Goal: Obtain resource: Obtain resource

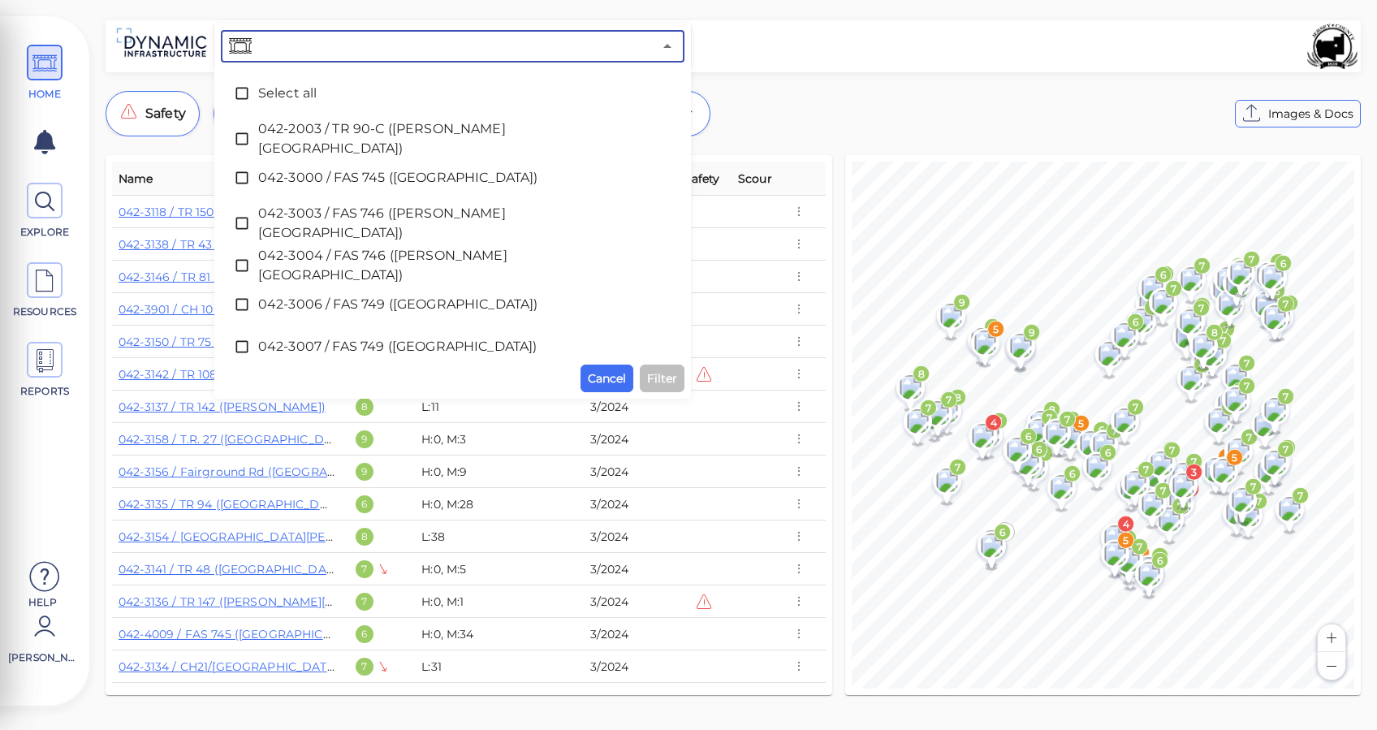
click at [393, 45] on input "text" at bounding box center [454, 46] width 398 height 23
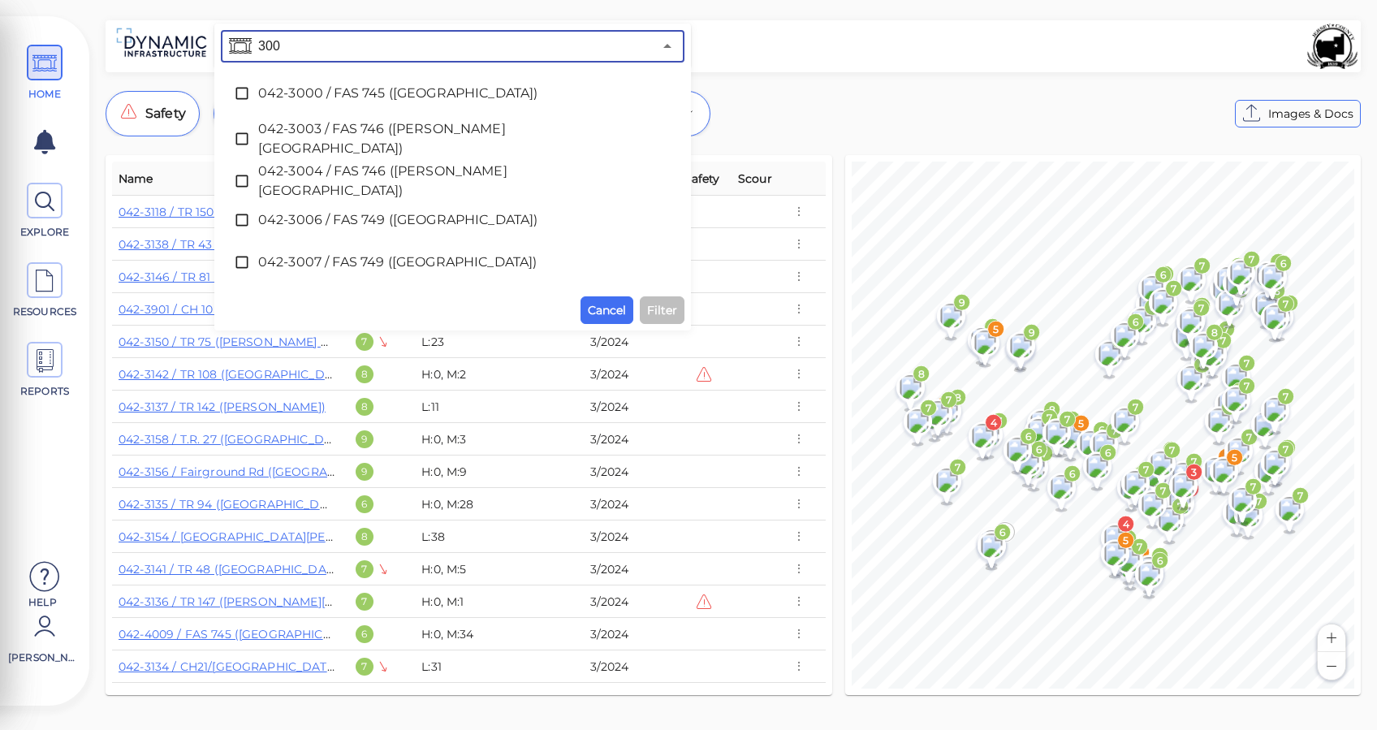
type input "3000"
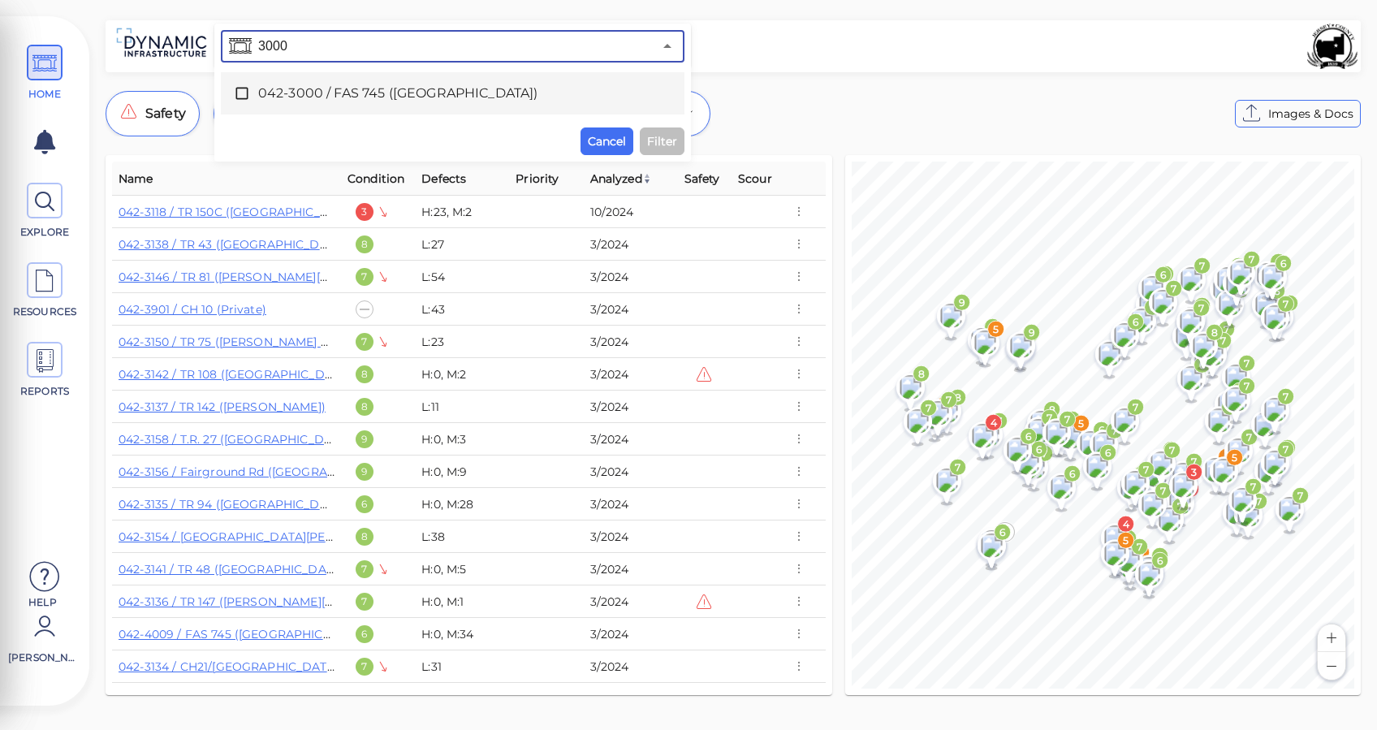
click at [390, 97] on span "042-3000 / FAS 745 (Rangeline Road)" at bounding box center [452, 93] width 389 height 19
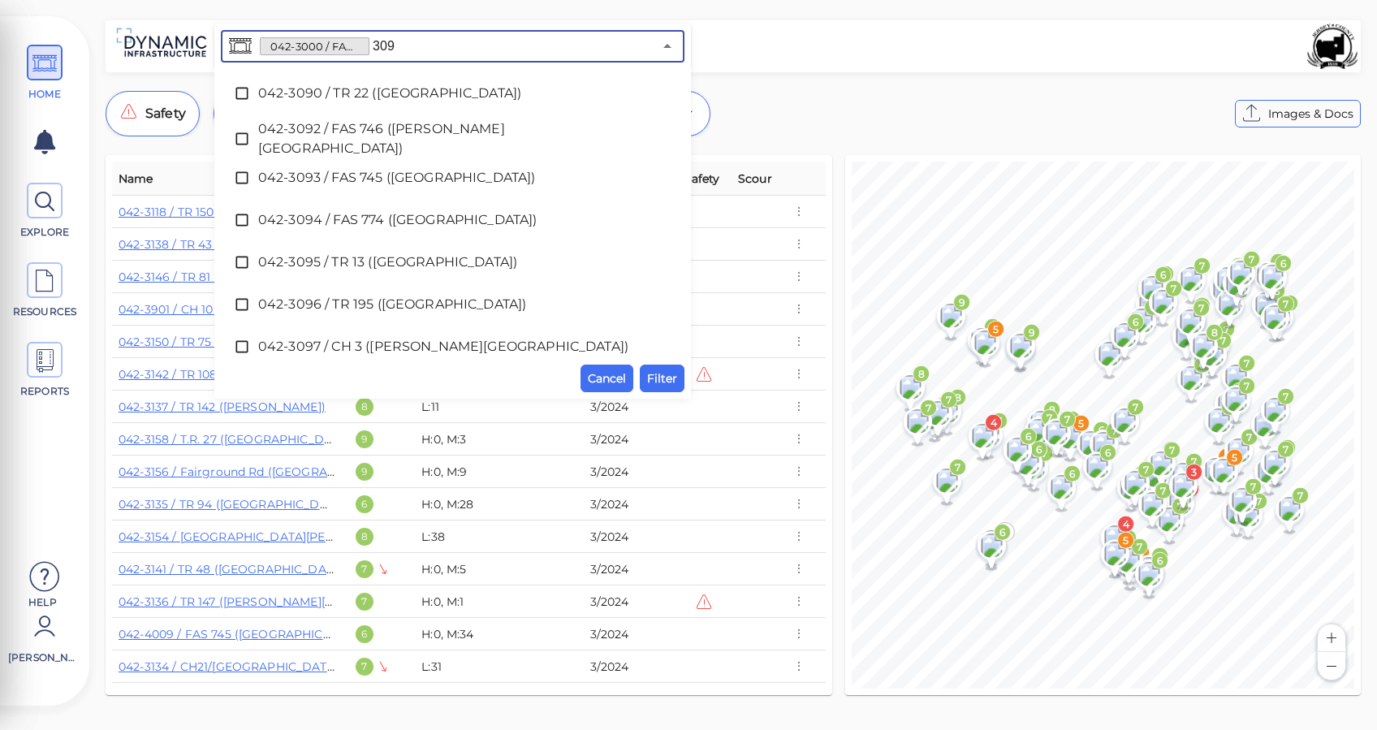
type input "3092"
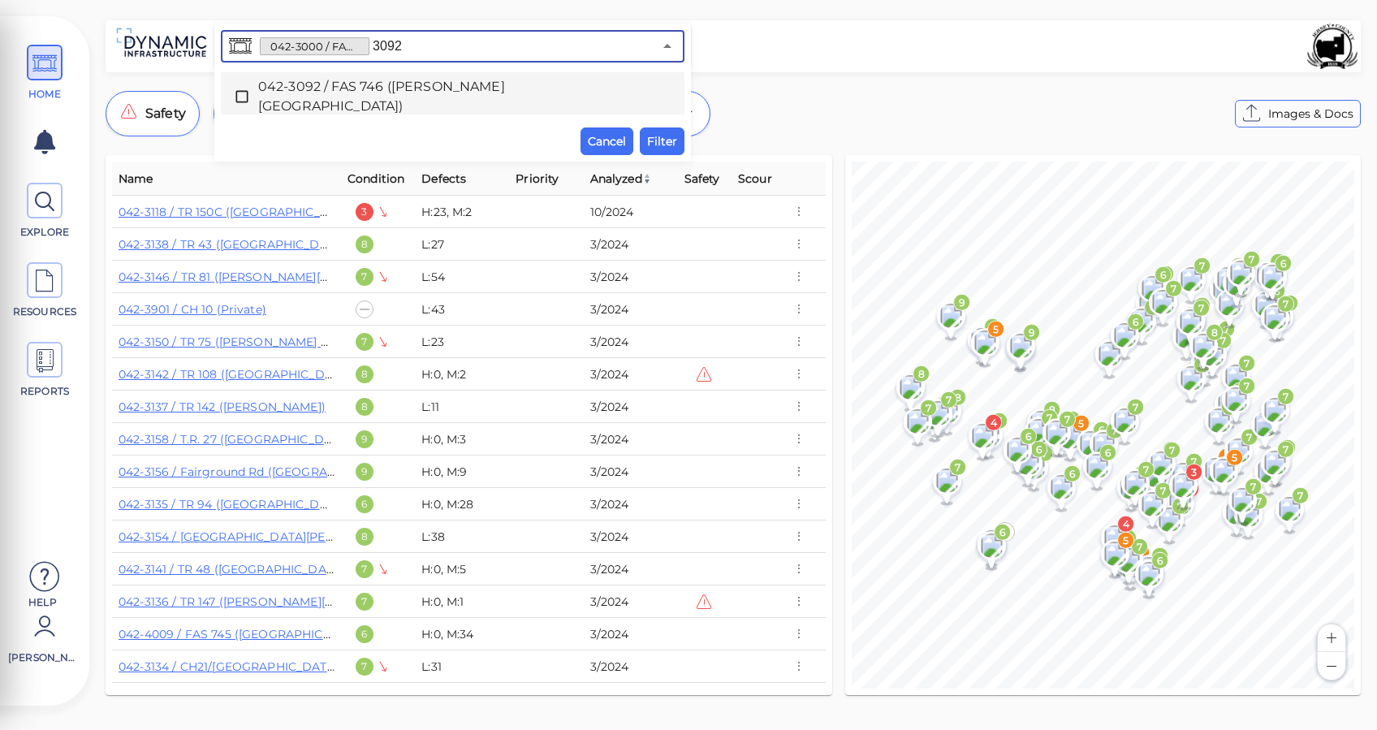
click at [411, 93] on span "042-3092 / FAS 746 (Kane Road)" at bounding box center [452, 96] width 389 height 39
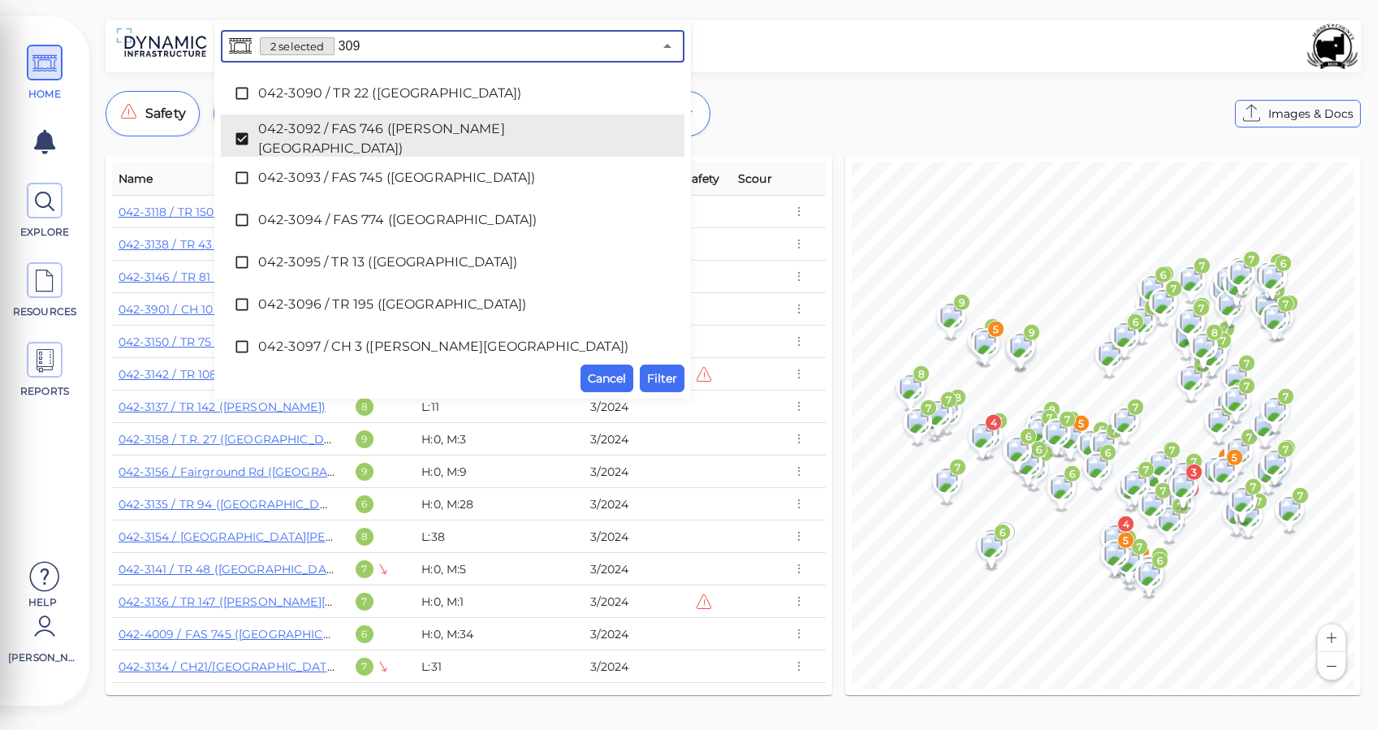
type input "3095"
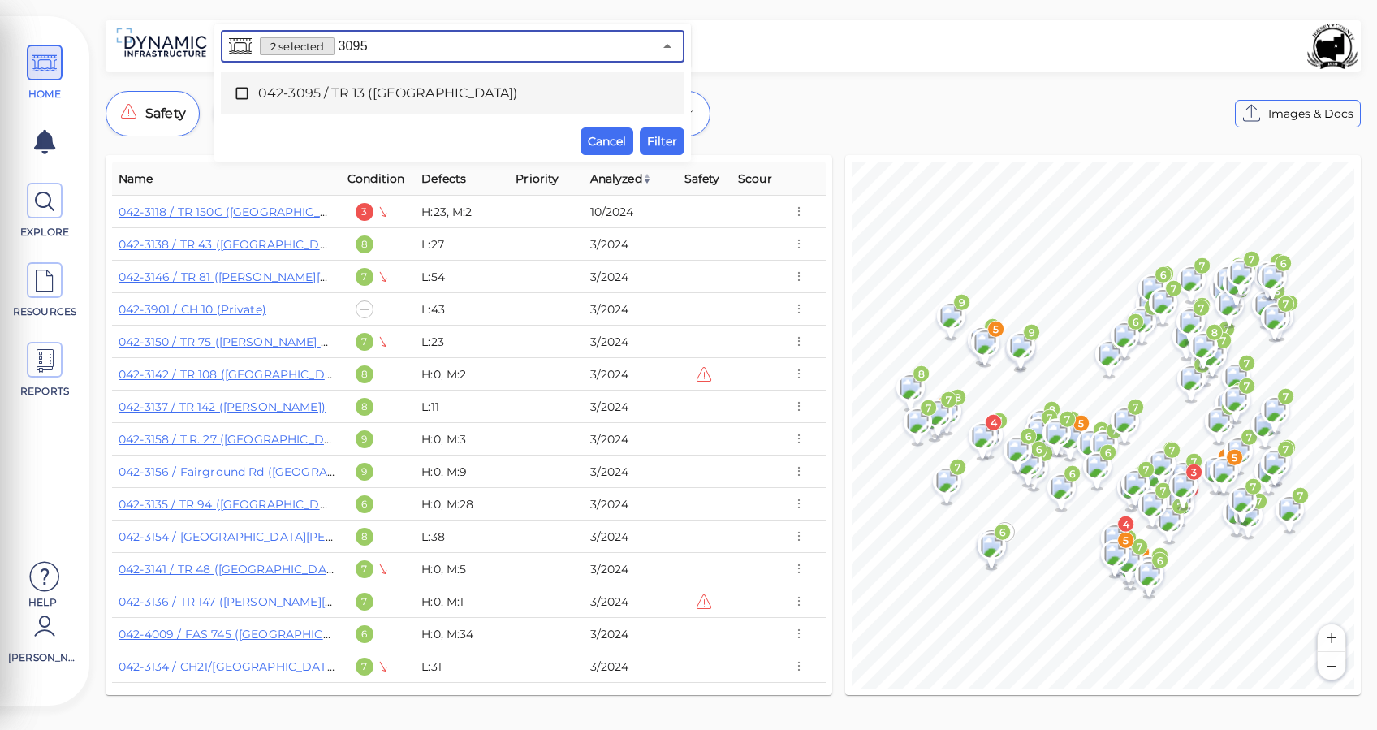
click at [275, 92] on span "042-3095 / TR 13 (Panhandle Road)" at bounding box center [452, 93] width 389 height 19
type input "3098"
click at [390, 91] on span "042-3098 / TR 13 (Panhandle Road)" at bounding box center [452, 93] width 389 height 19
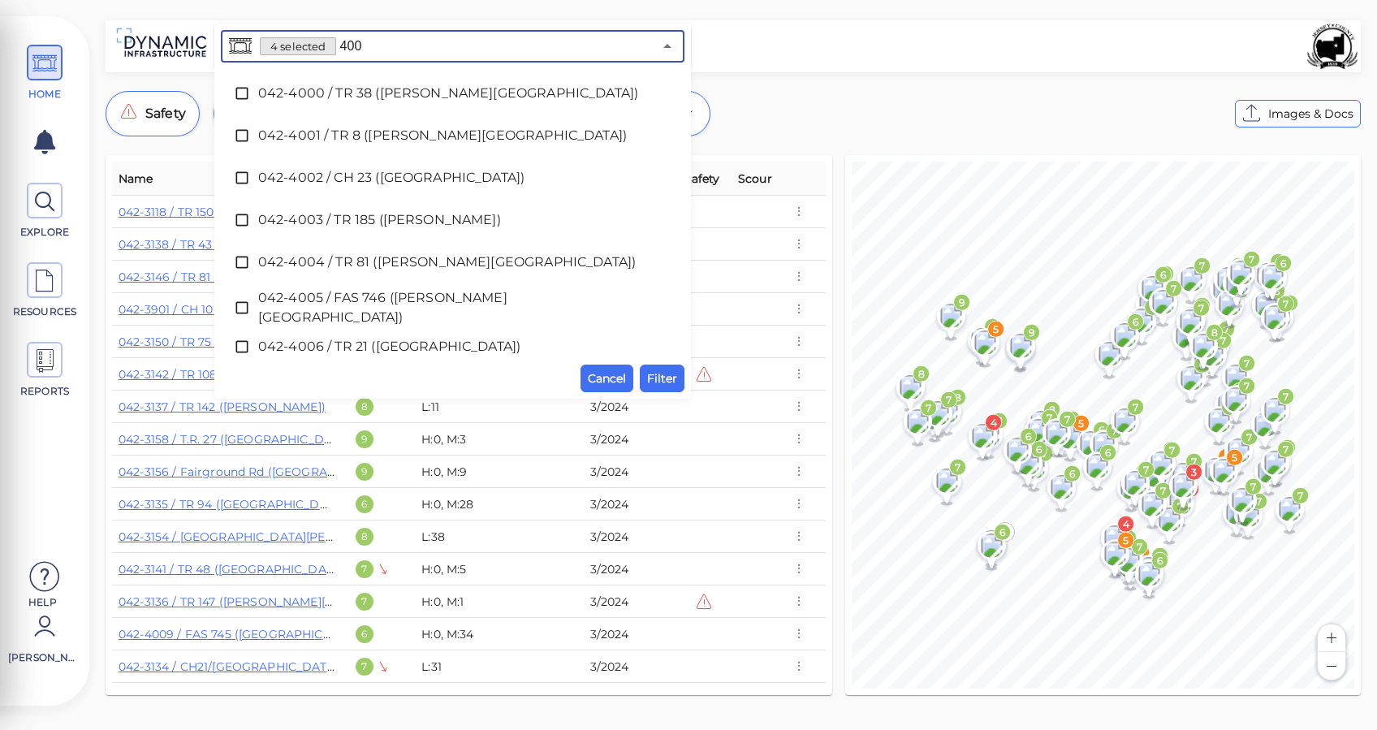
type input "4000"
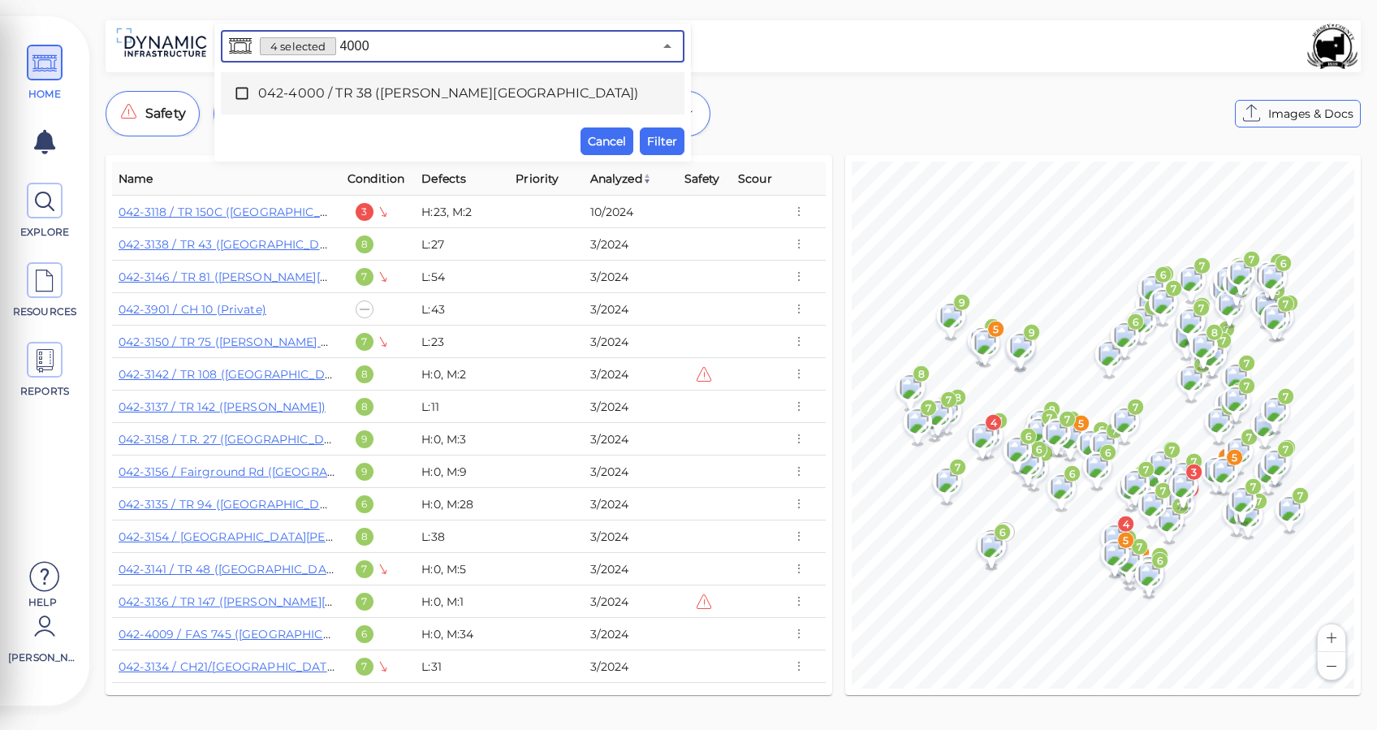
click at [377, 85] on span "042-4000 / TR 38 (Witt Mill Road)" at bounding box center [452, 93] width 389 height 19
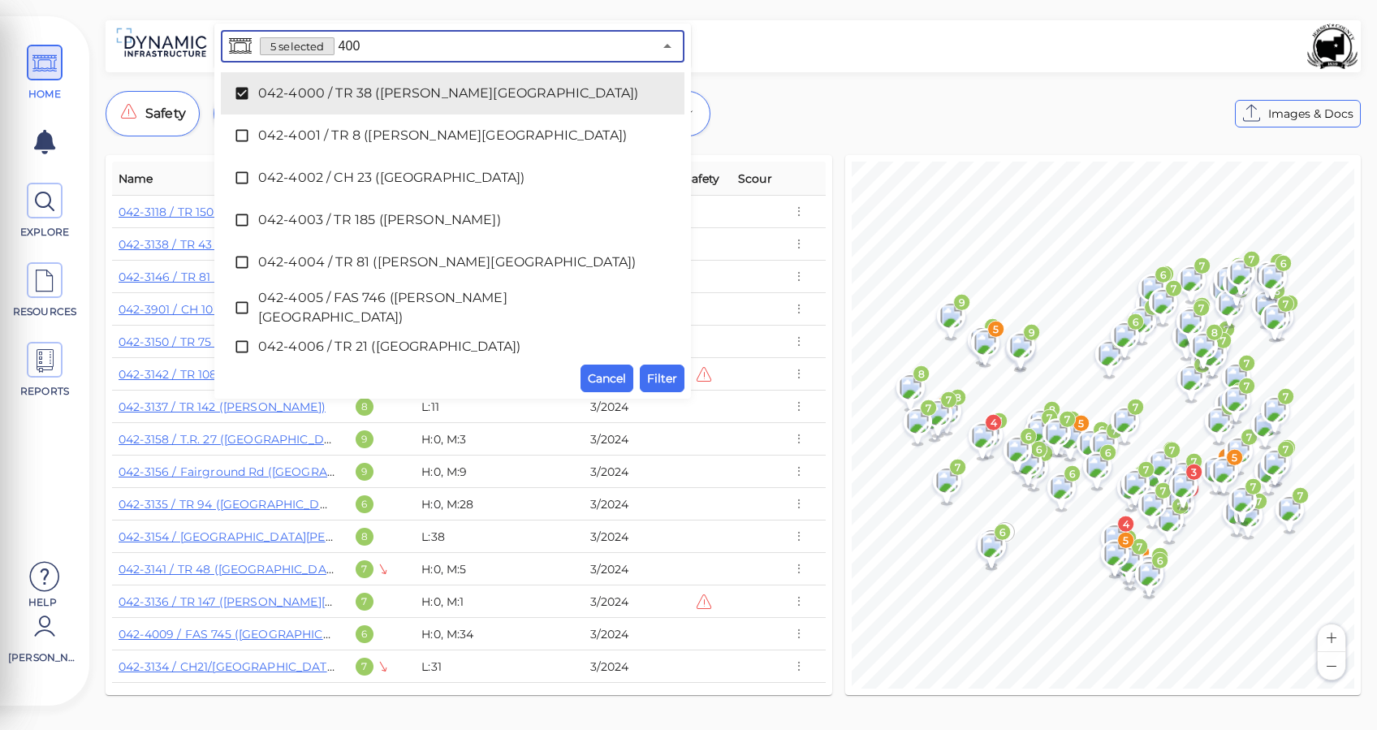
type input "4006"
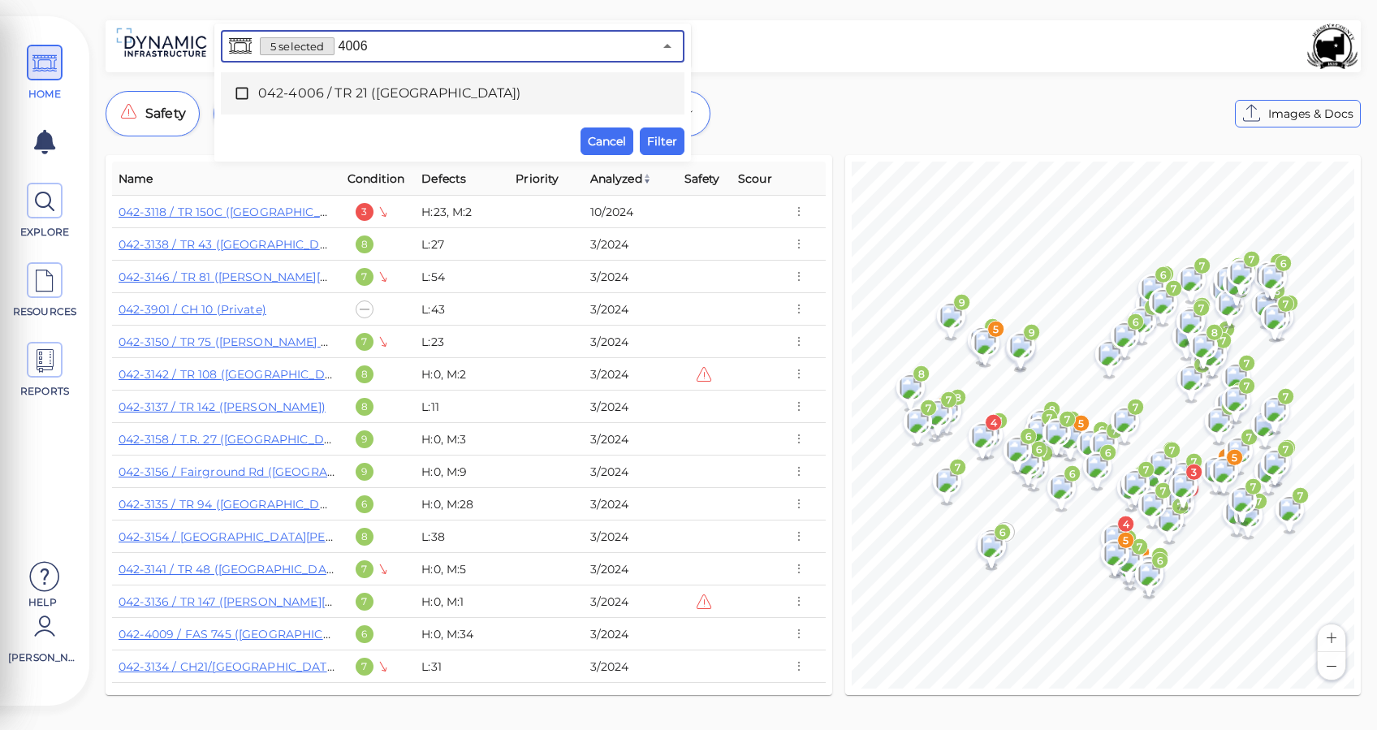
click at [386, 84] on span "042-4006 / TR 21 (Owl Branch Road)" at bounding box center [452, 93] width 389 height 19
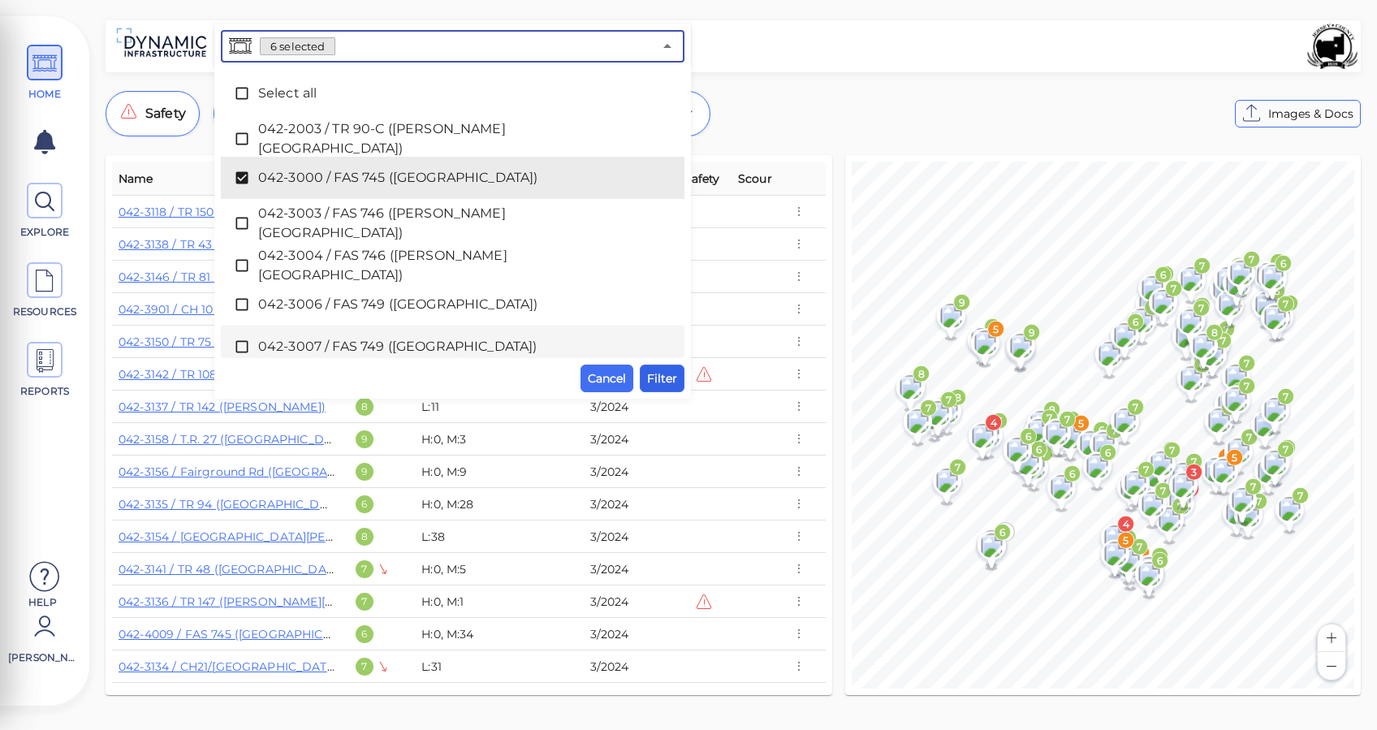
click at [674, 369] on span "Filter" at bounding box center [662, 377] width 30 height 19
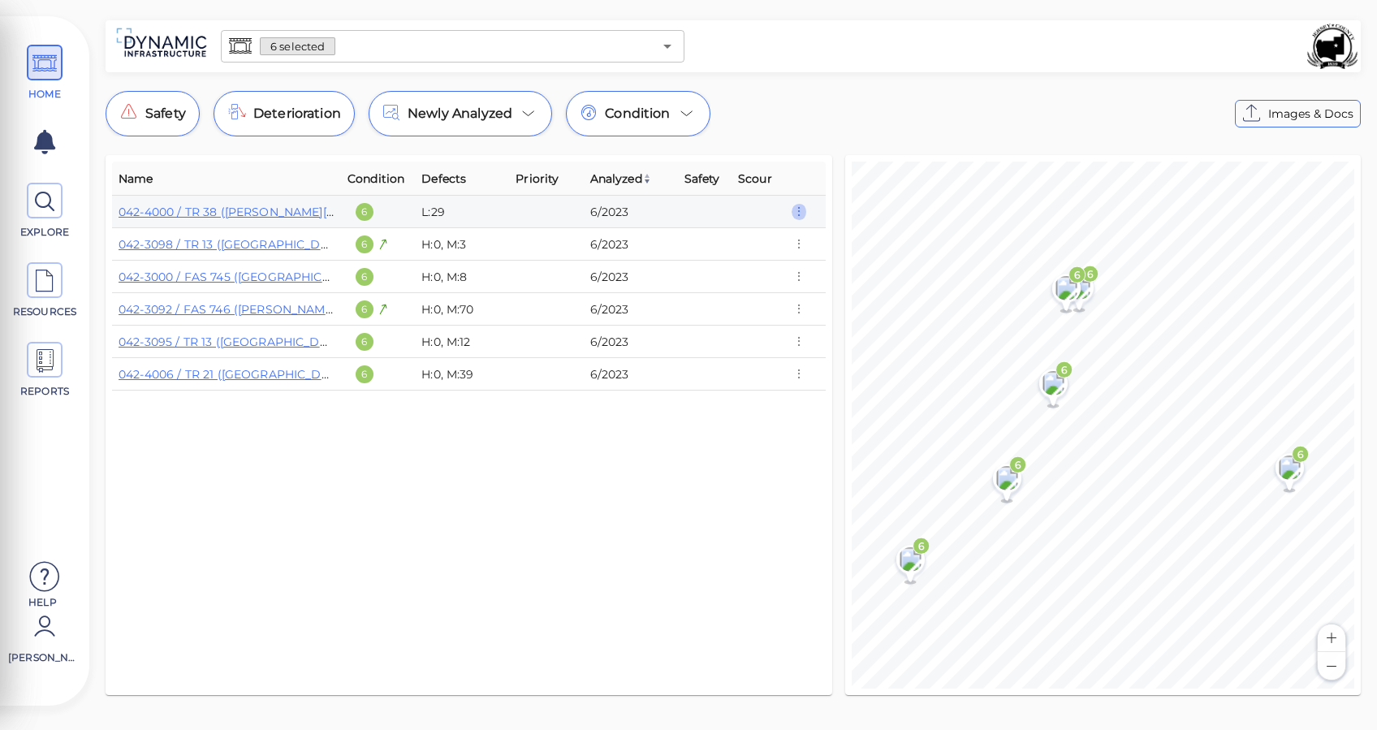
click at [801, 217] on icon "button" at bounding box center [798, 212] width 15 height 18
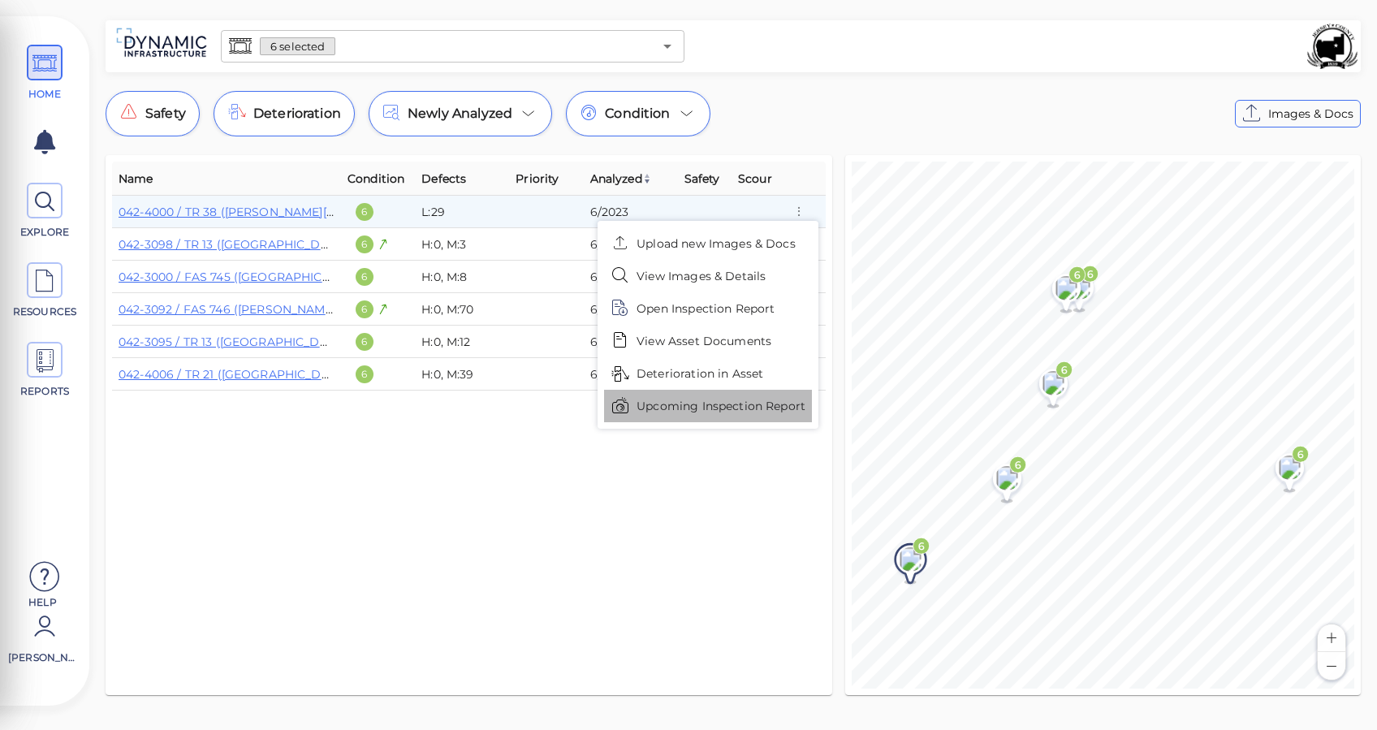
click at [713, 407] on span "Upcoming Inspection Report" at bounding box center [720, 406] width 169 height 17
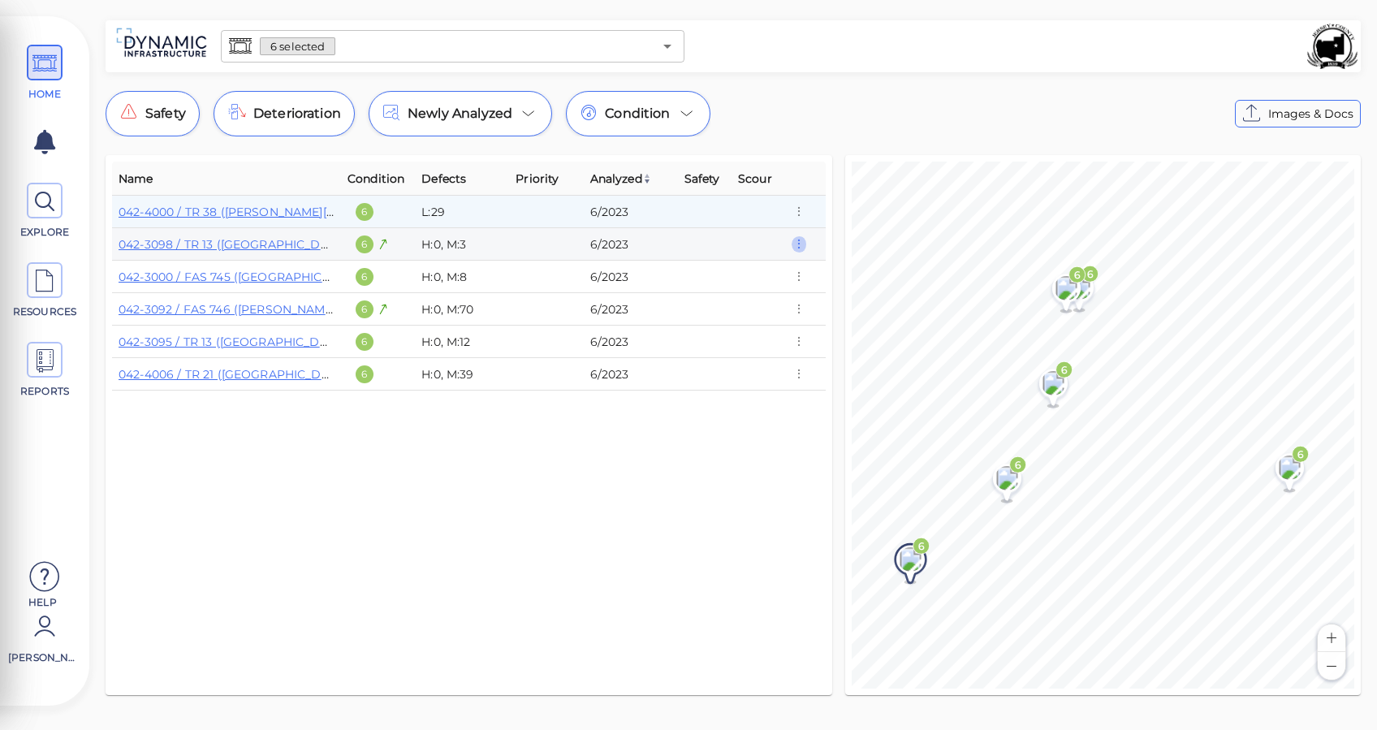
click at [801, 243] on icon "button" at bounding box center [798, 244] width 15 height 18
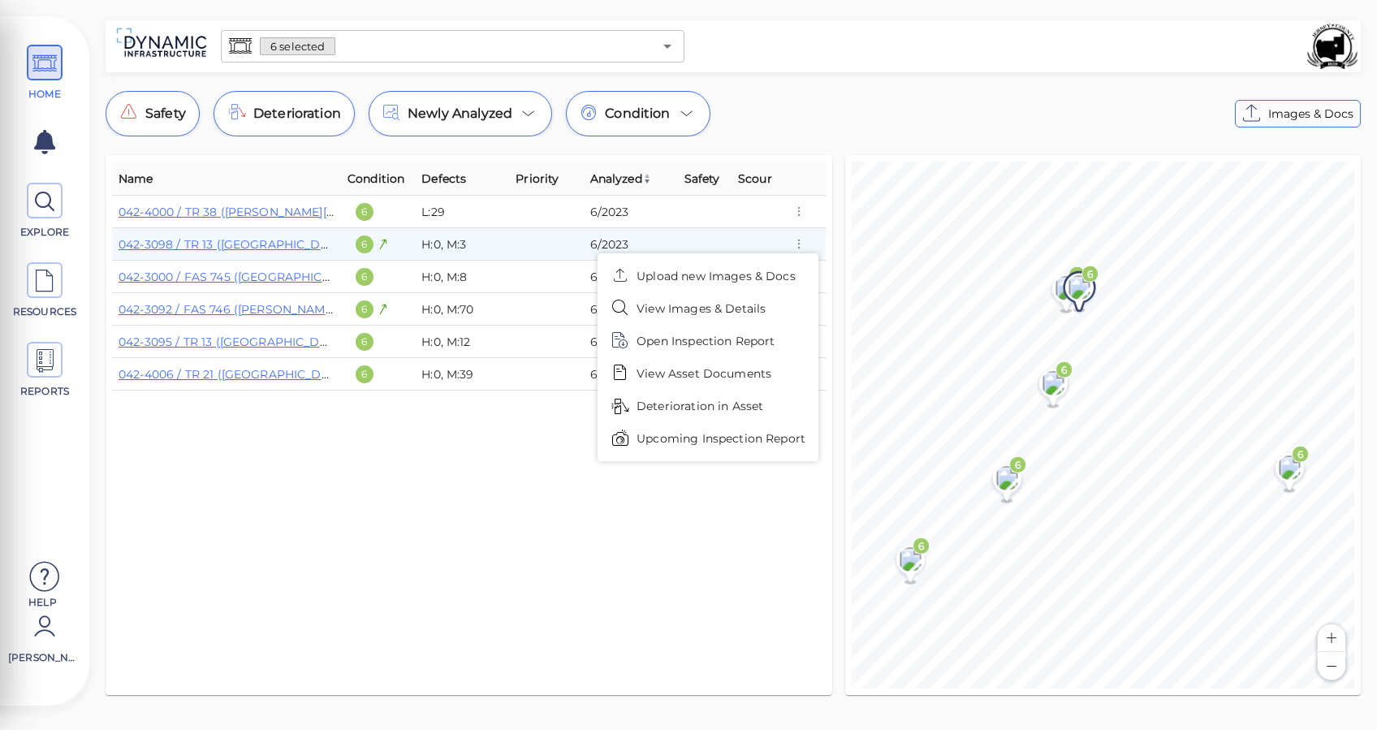
click at [729, 430] on span "Upcoming Inspection Report" at bounding box center [720, 438] width 169 height 17
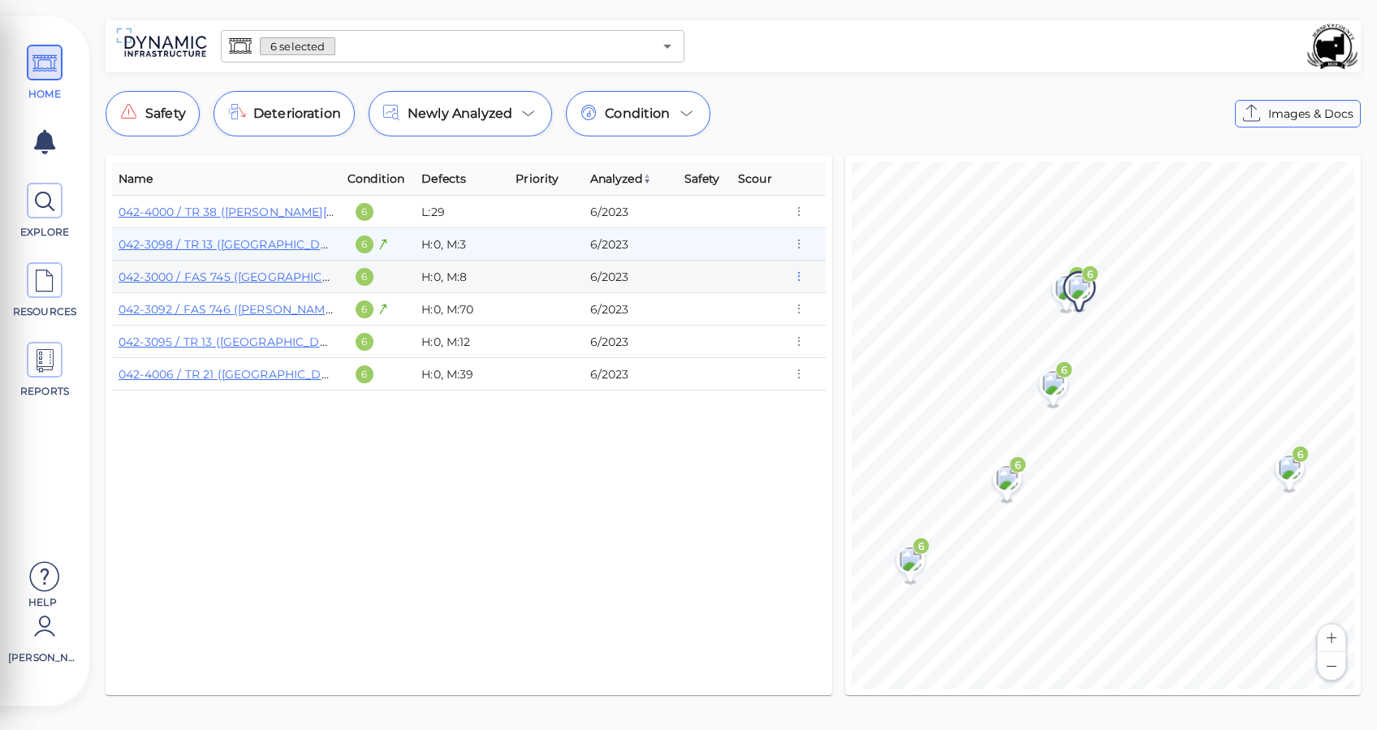
click at [797, 277] on icon "button" at bounding box center [798, 277] width 15 height 18
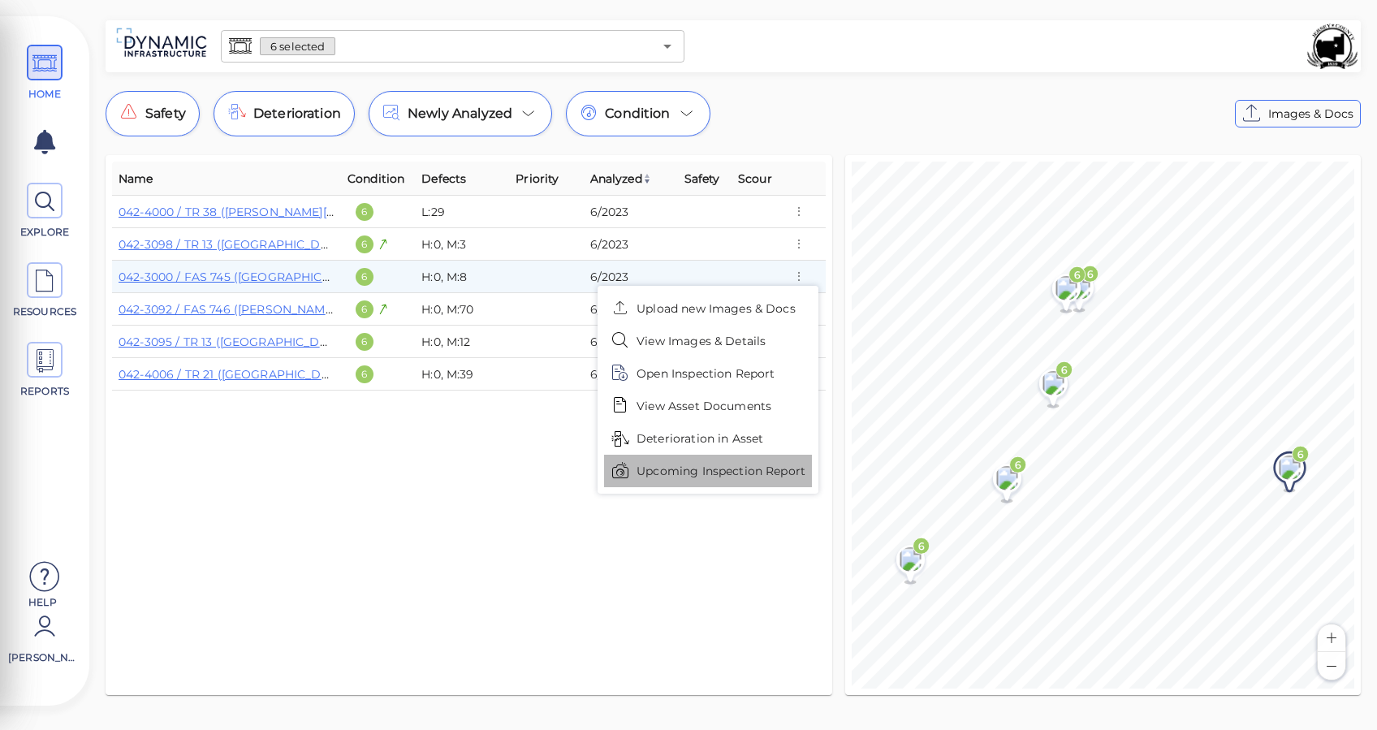
click at [671, 474] on span "Upcoming Inspection Report" at bounding box center [720, 471] width 169 height 17
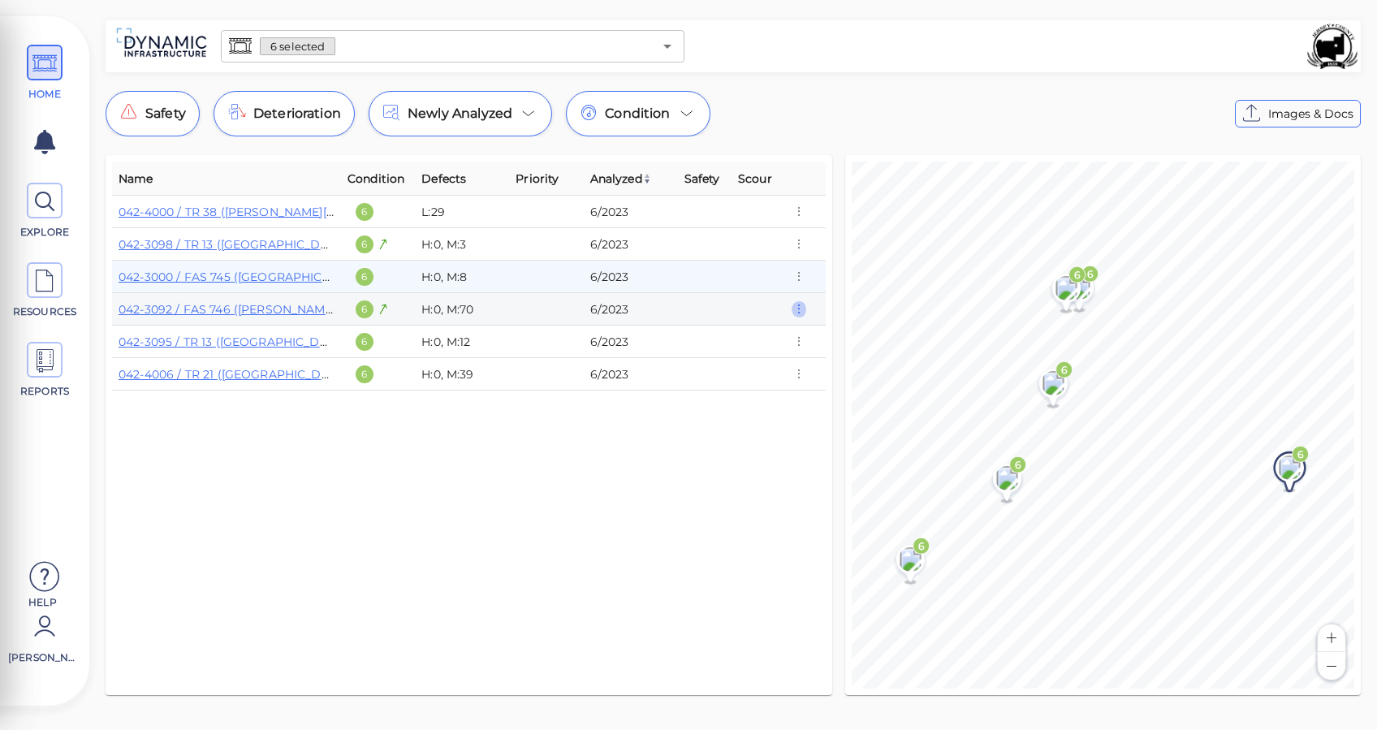
click at [796, 306] on icon "button" at bounding box center [798, 309] width 15 height 18
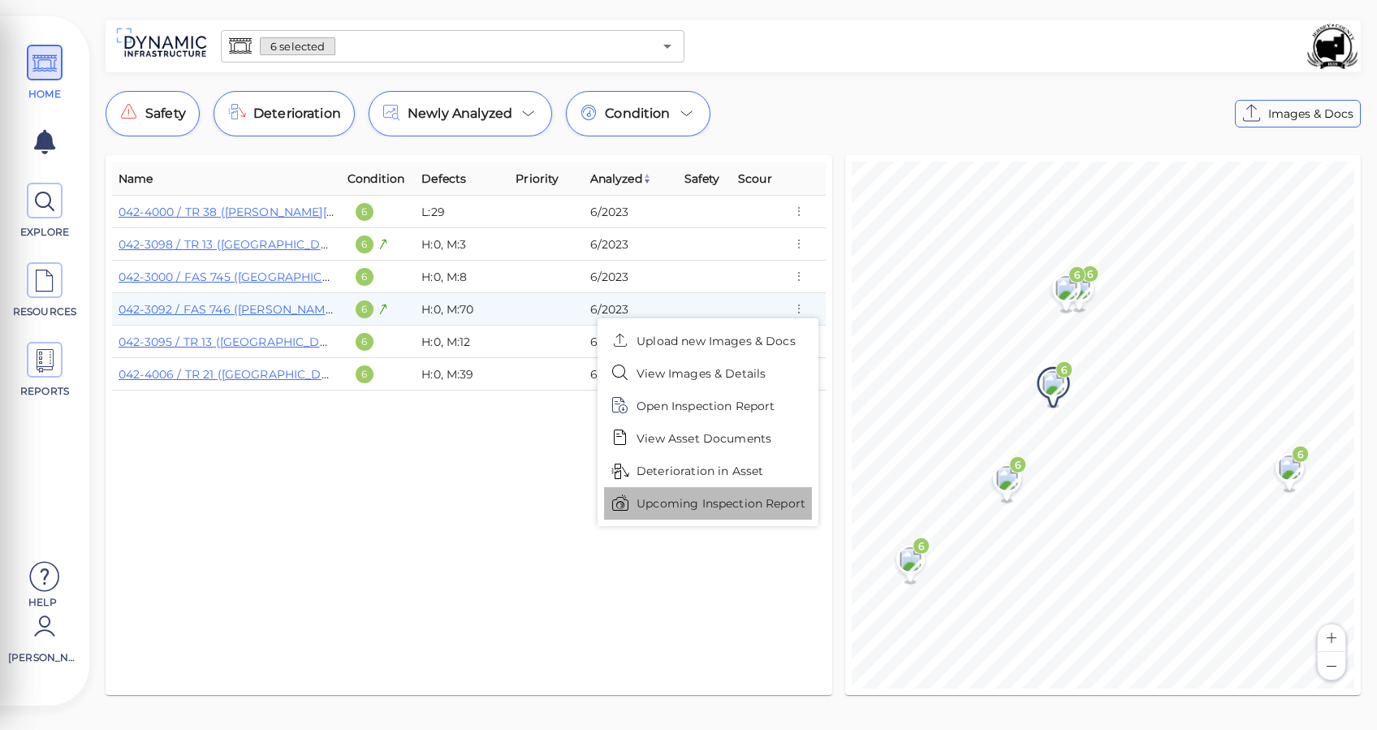
click at [696, 501] on span "Upcoming Inspection Report" at bounding box center [720, 503] width 169 height 17
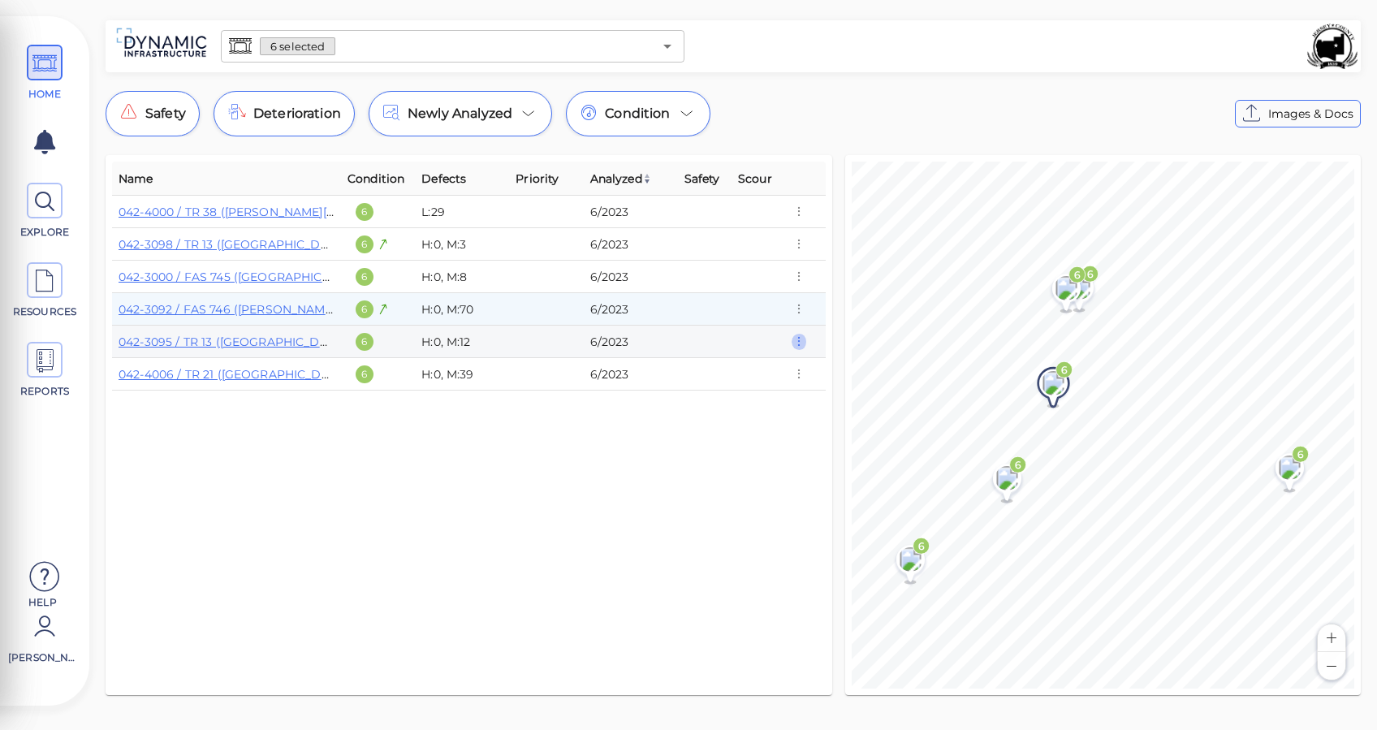
click at [799, 340] on icon "button" at bounding box center [798, 342] width 15 height 18
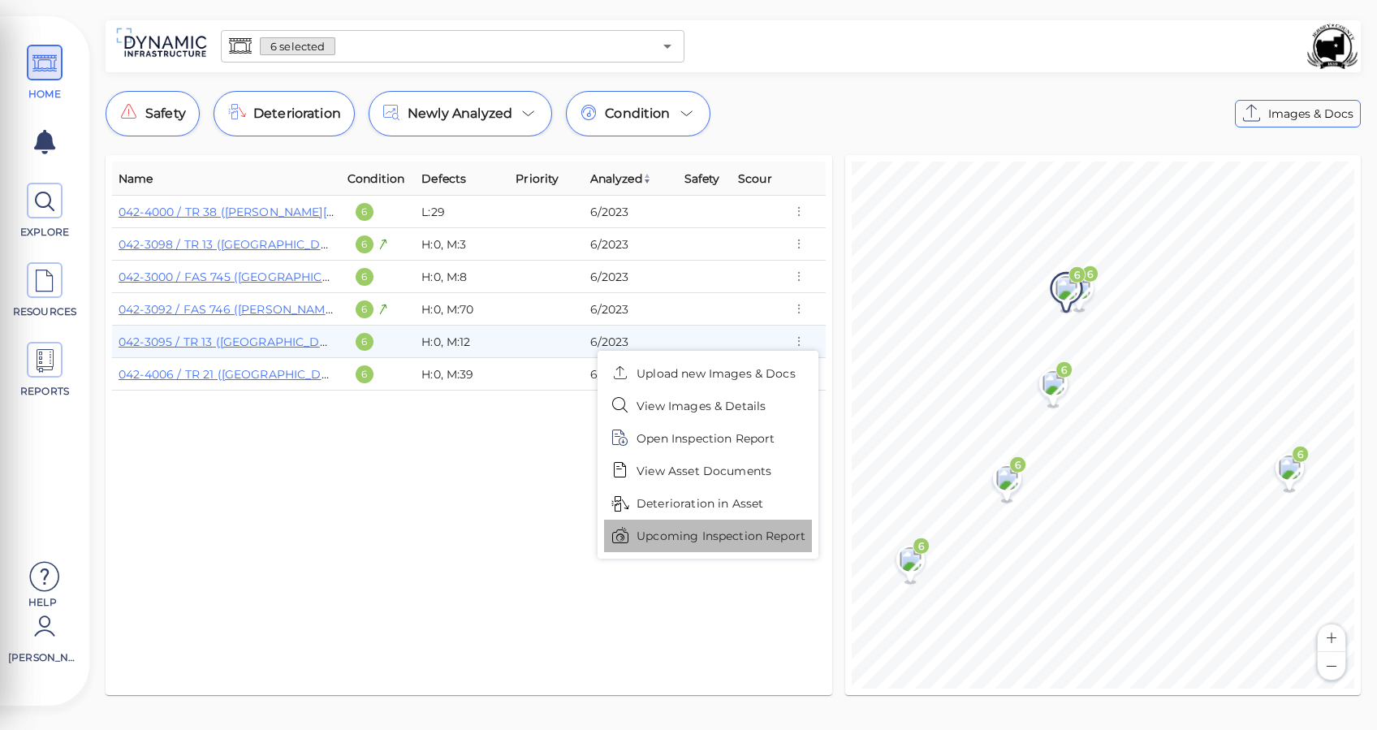
click at [692, 538] on span "Upcoming Inspection Report" at bounding box center [720, 536] width 169 height 17
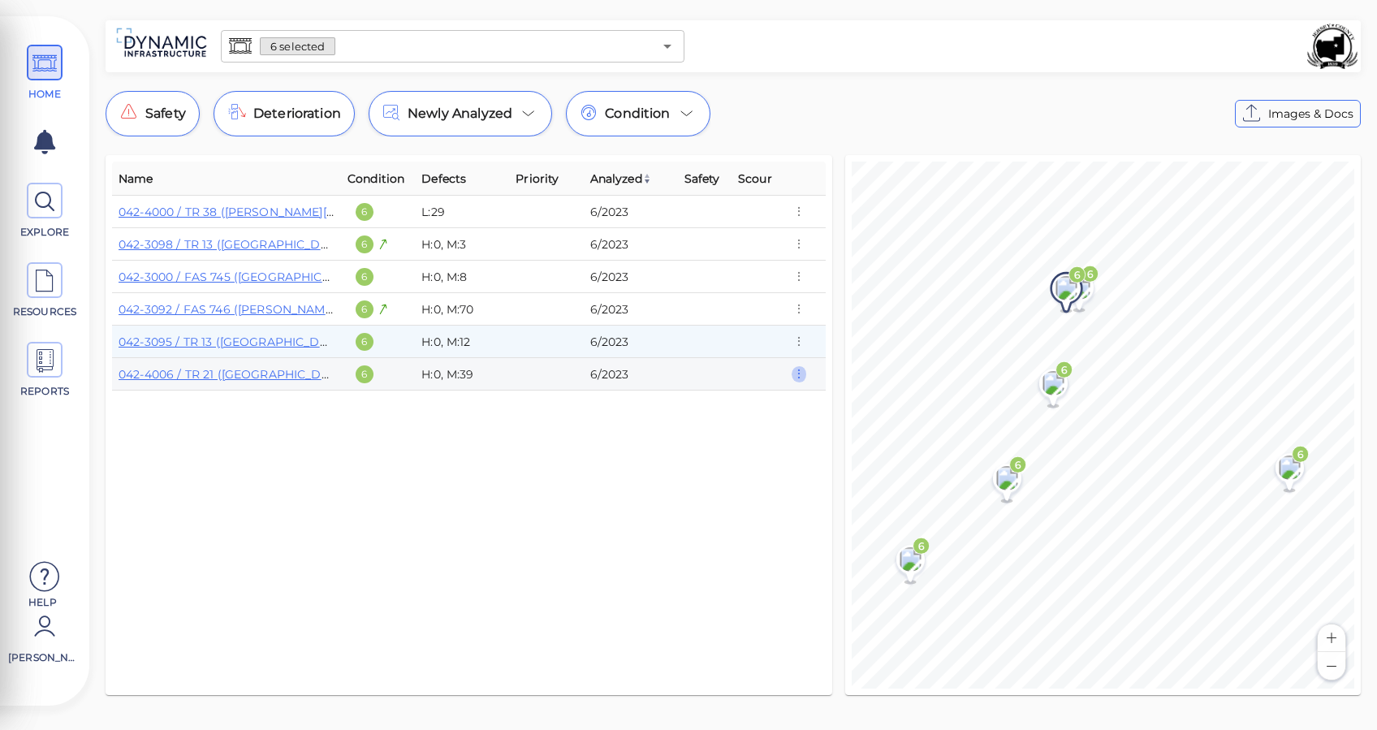
click at [805, 376] on icon "button" at bounding box center [798, 374] width 15 height 18
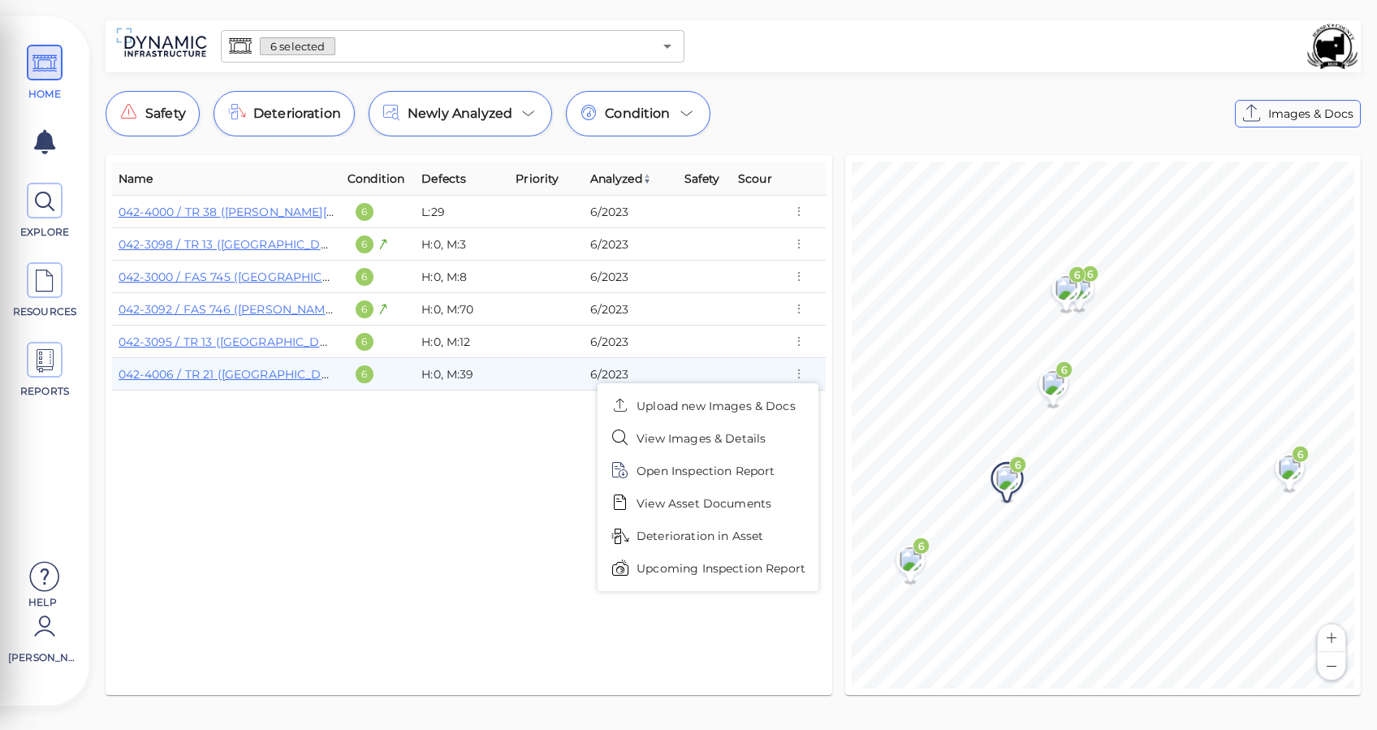
click at [727, 564] on span "Upcoming Inspection Report" at bounding box center [720, 568] width 169 height 17
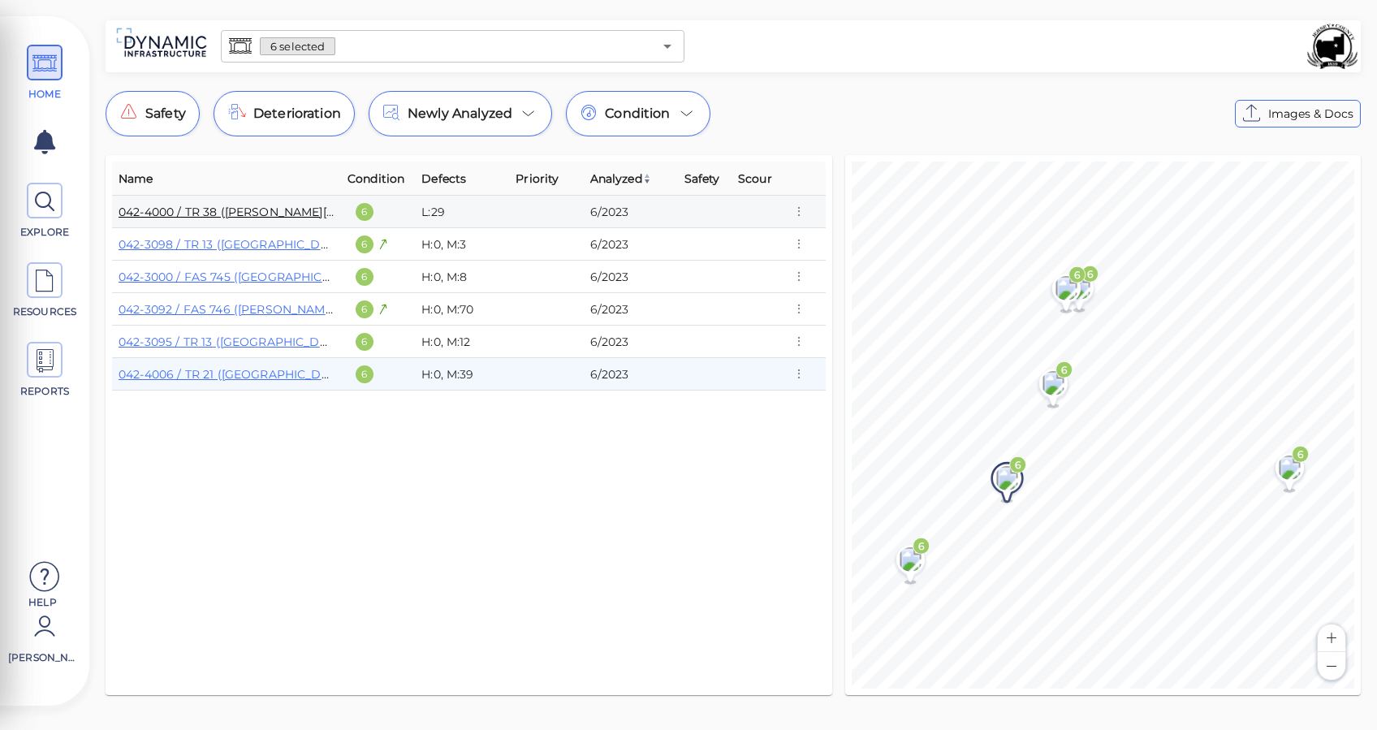
click at [245, 211] on link "042-4000 / TR 38 (Witt Mill Road)" at bounding box center [285, 212] width 334 height 15
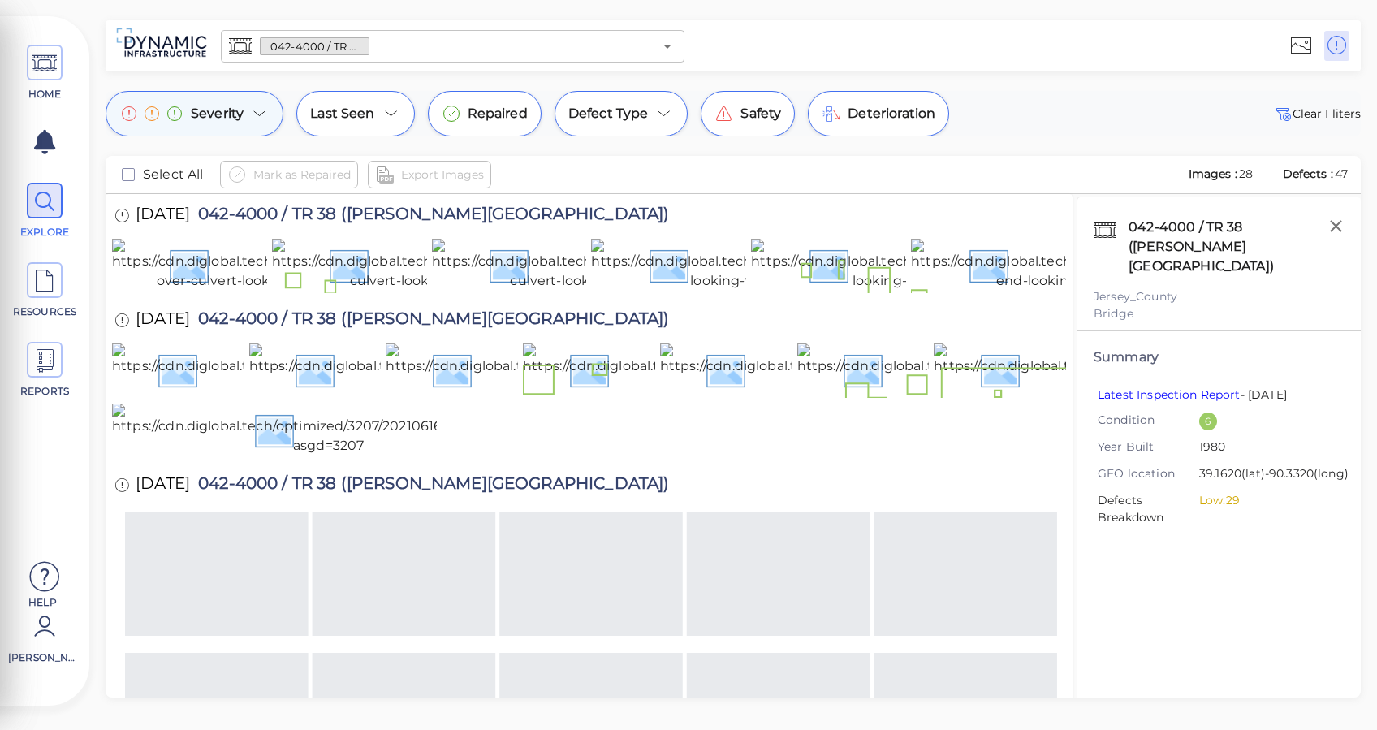
click at [216, 126] on div "Severity" at bounding box center [195, 113] width 178 height 45
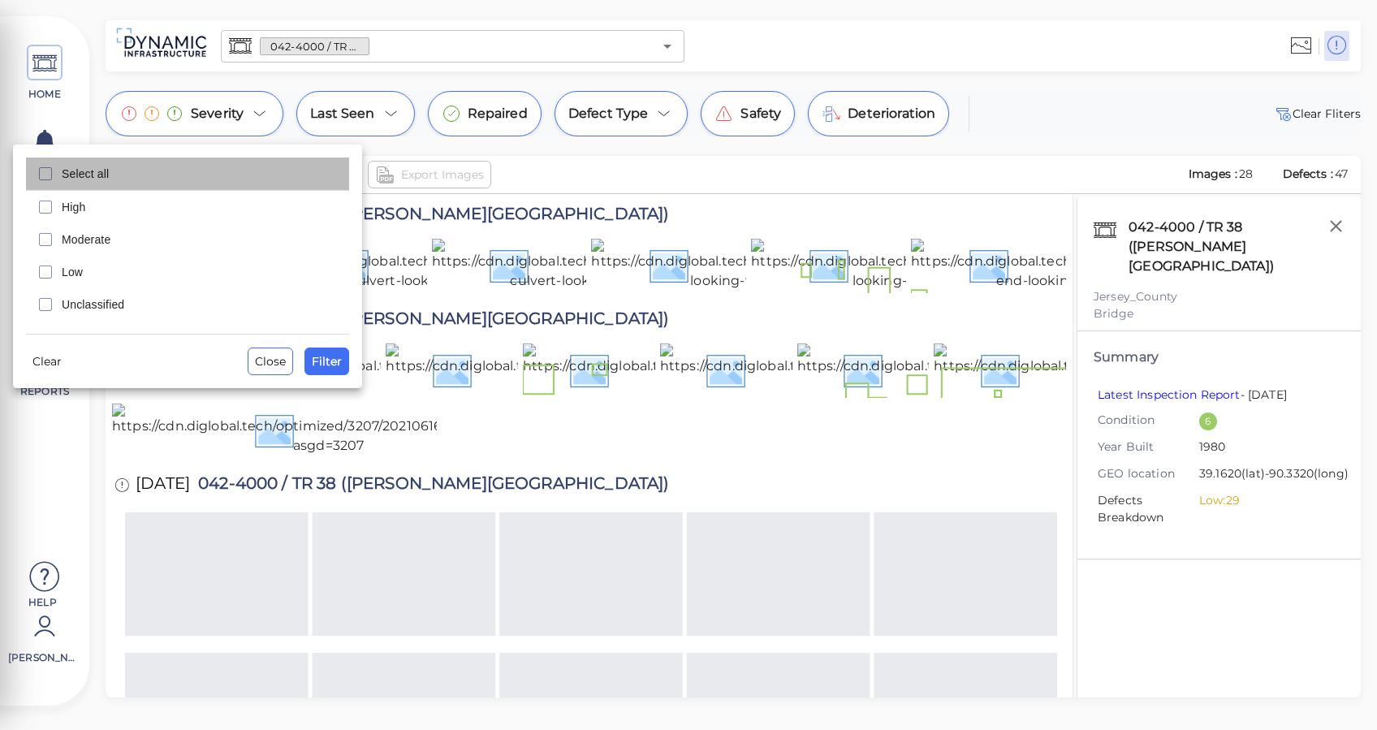
click at [84, 183] on div "Select all" at bounding box center [187, 173] width 323 height 32
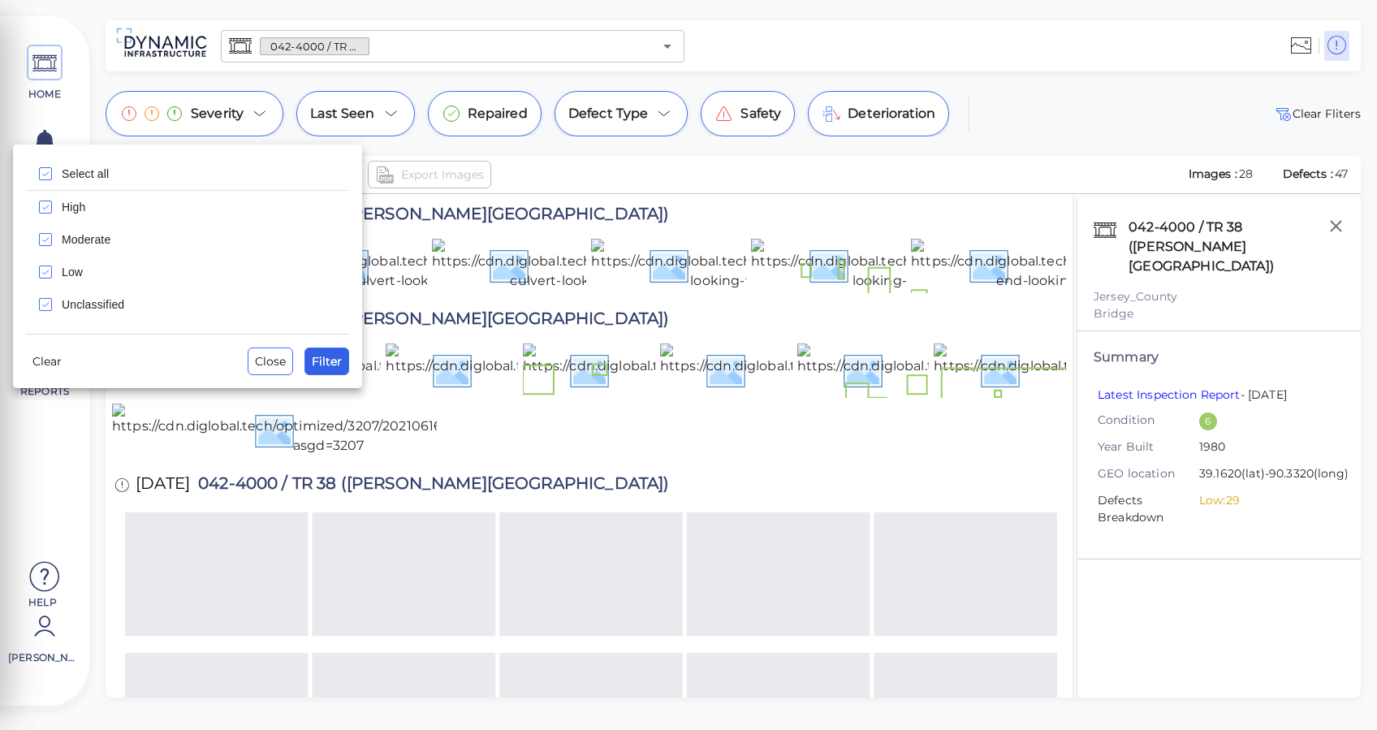
click at [327, 360] on span "Filter" at bounding box center [327, 360] width 30 height 19
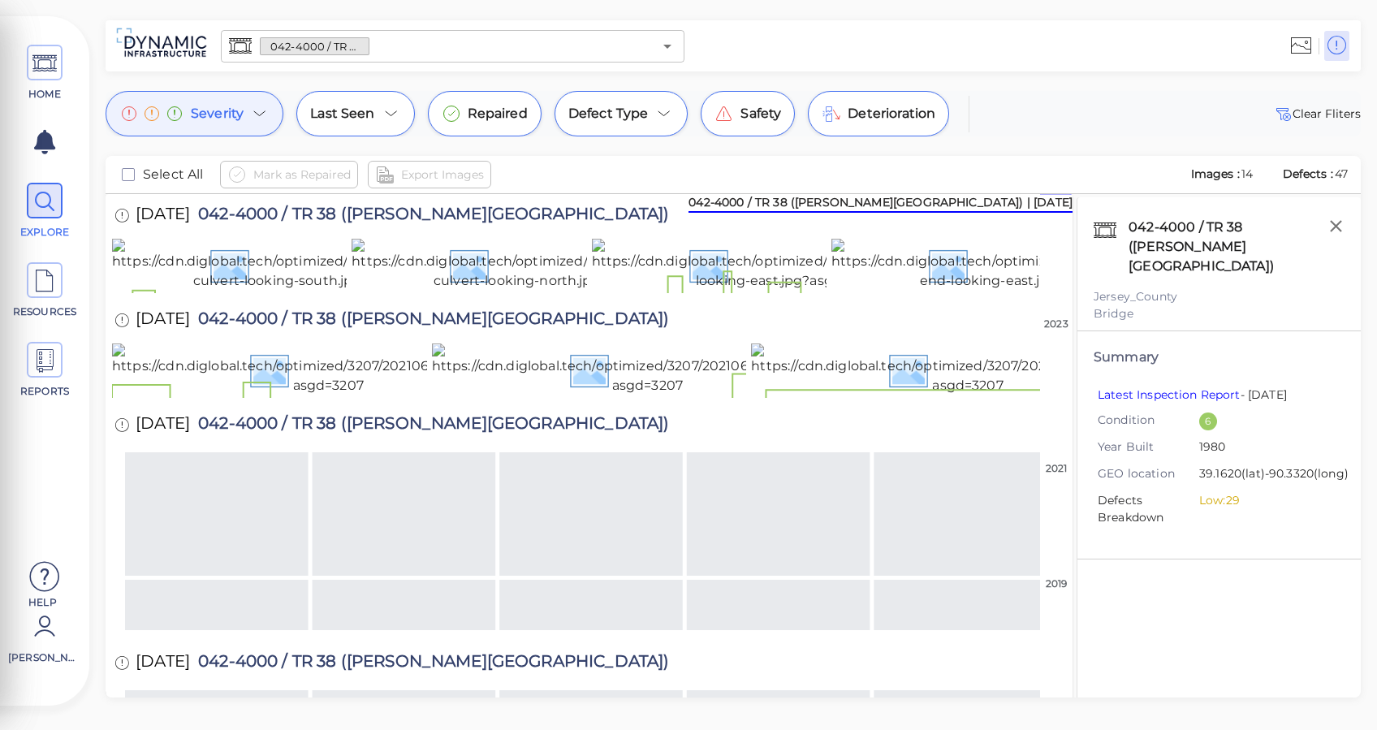
click at [543, 170] on div "Mark as Repaired Export Images" at bounding box center [698, 175] width 956 height 28
click at [136, 173] on icon "checkbox" at bounding box center [127, 174] width 19 height 19
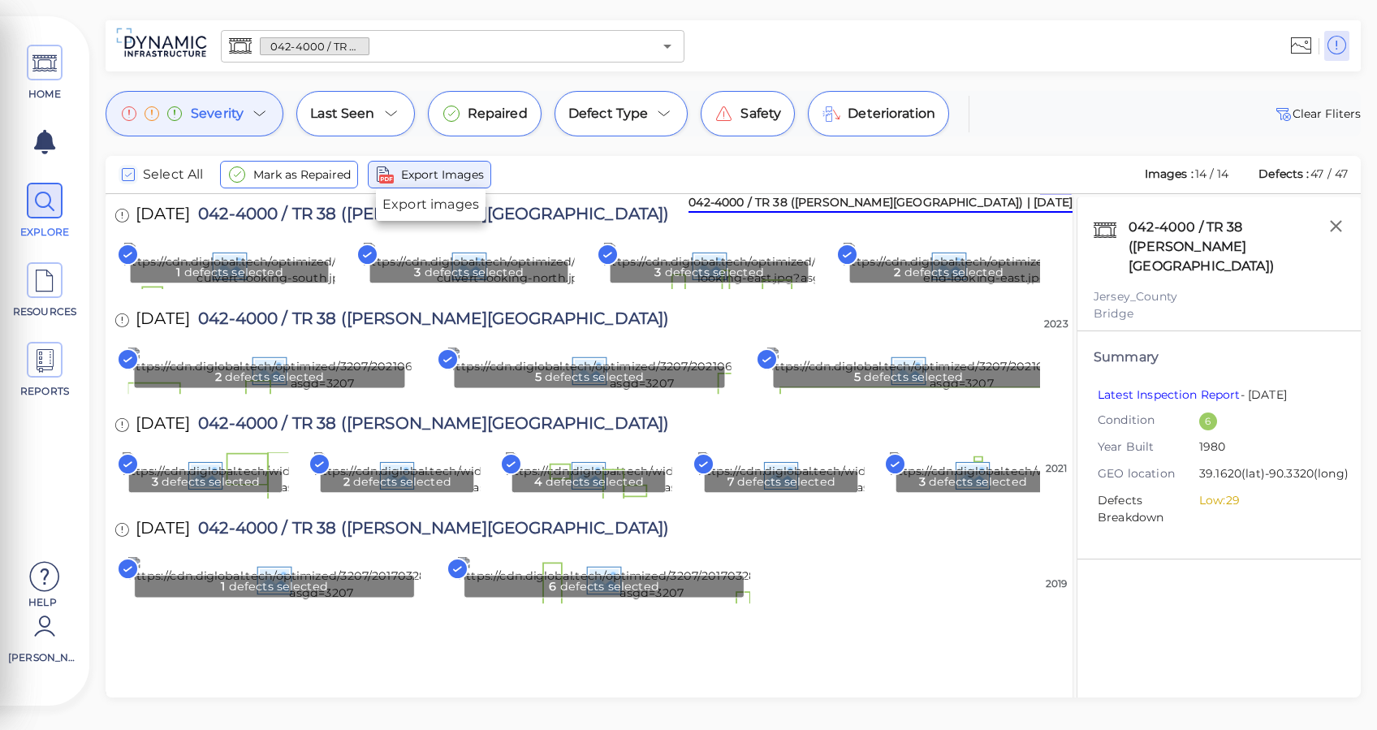
click at [430, 180] on span "Export Images" at bounding box center [442, 174] width 83 height 19
click at [52, 356] on icon at bounding box center [44, 361] width 24 height 37
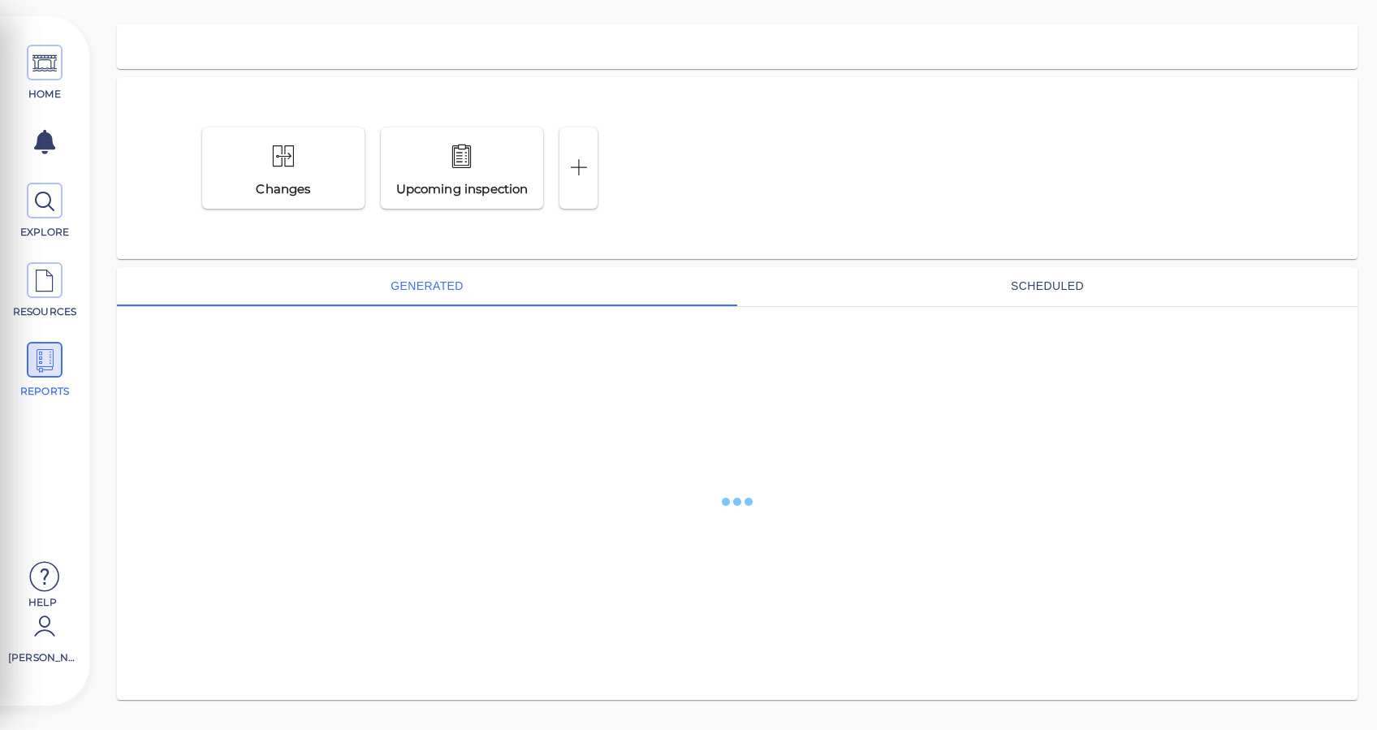
click at [117, 259] on div "Changes Upcoming inspection generated scheduled" at bounding box center [737, 361] width 1240 height 675
click at [62, 360] on span at bounding box center [45, 360] width 36 height 36
click at [51, 69] on icon at bounding box center [44, 63] width 24 height 37
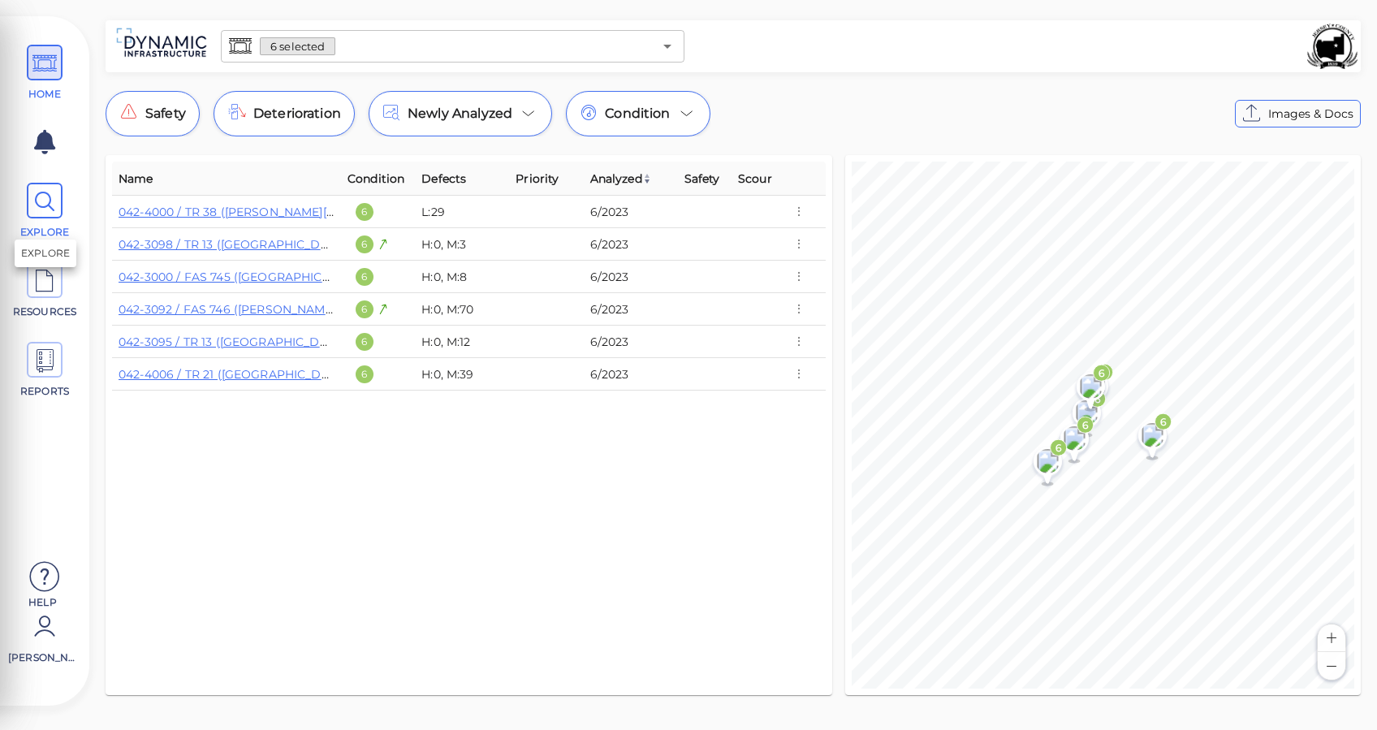
click at [45, 195] on icon at bounding box center [44, 201] width 24 height 37
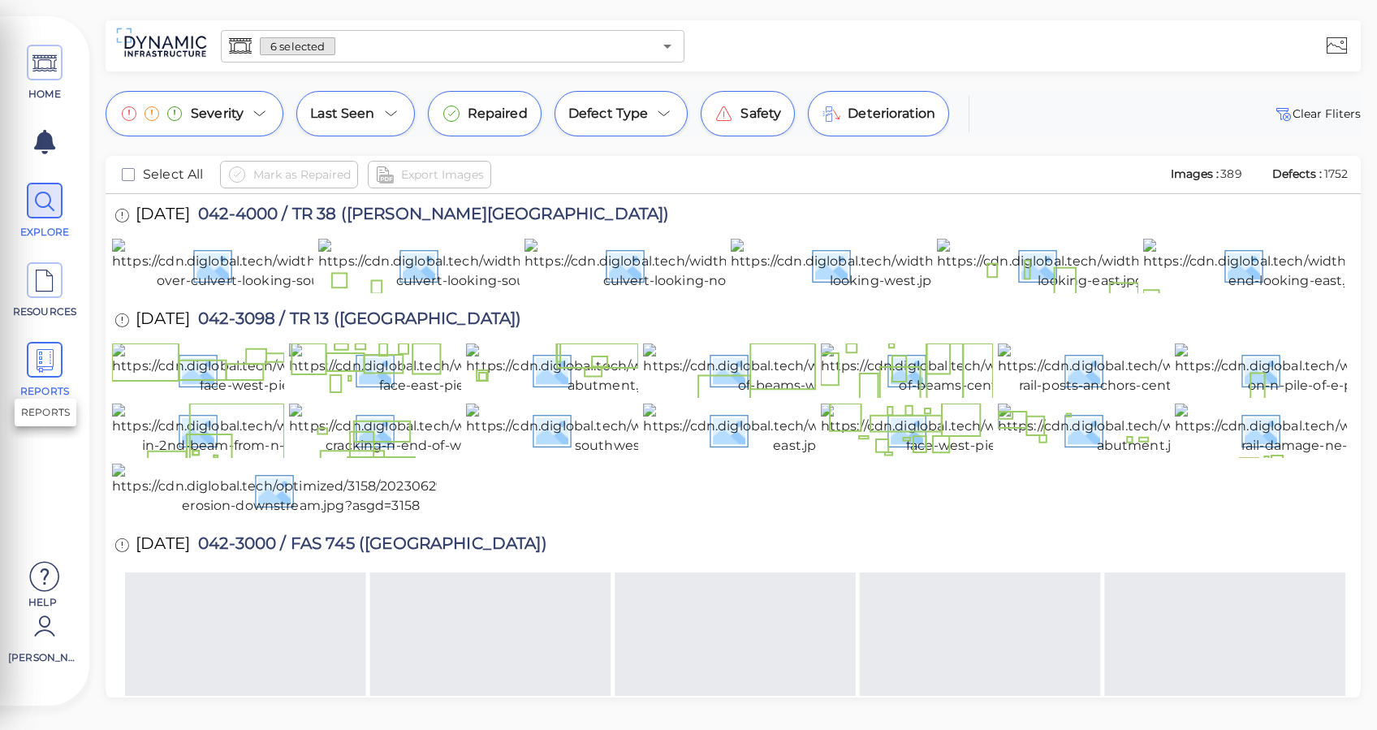
click at [59, 359] on span at bounding box center [45, 360] width 36 height 36
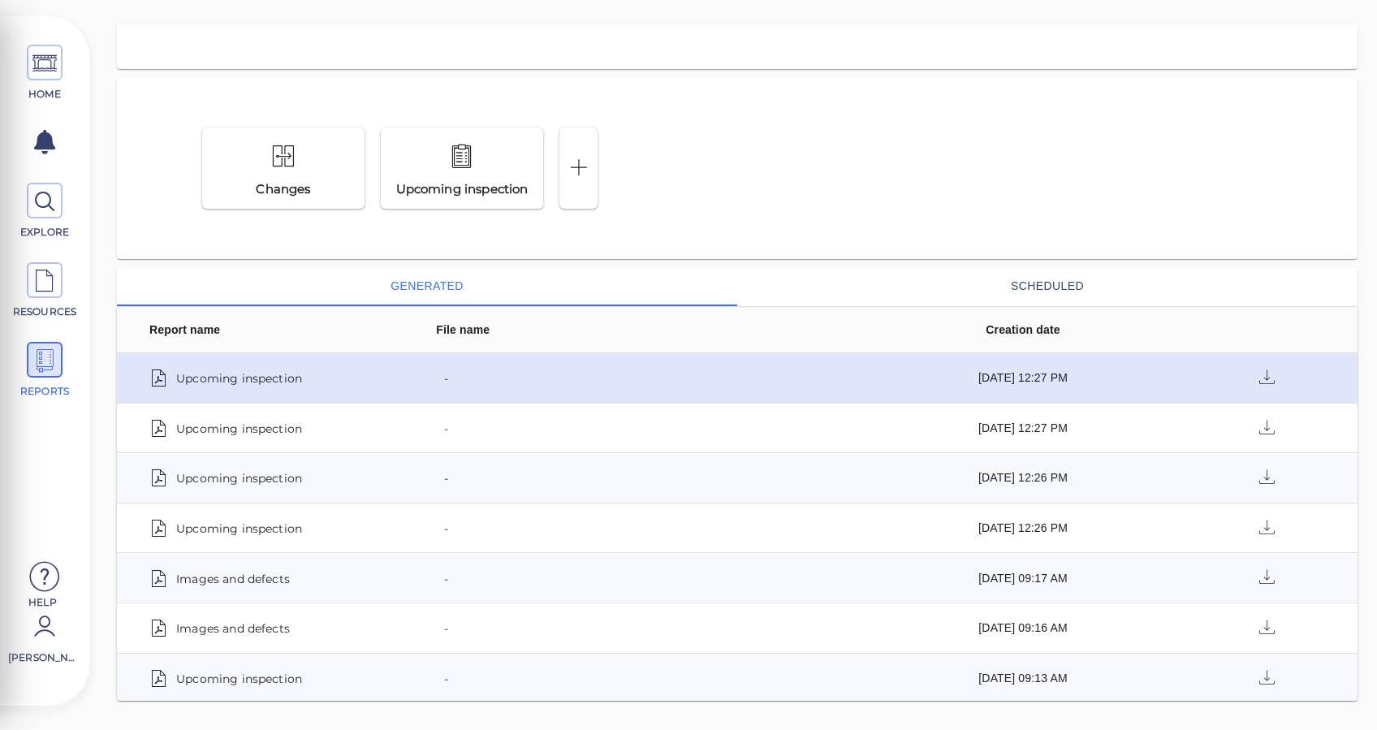
click at [258, 373] on span "Upcoming inspection" at bounding box center [239, 377] width 126 height 23
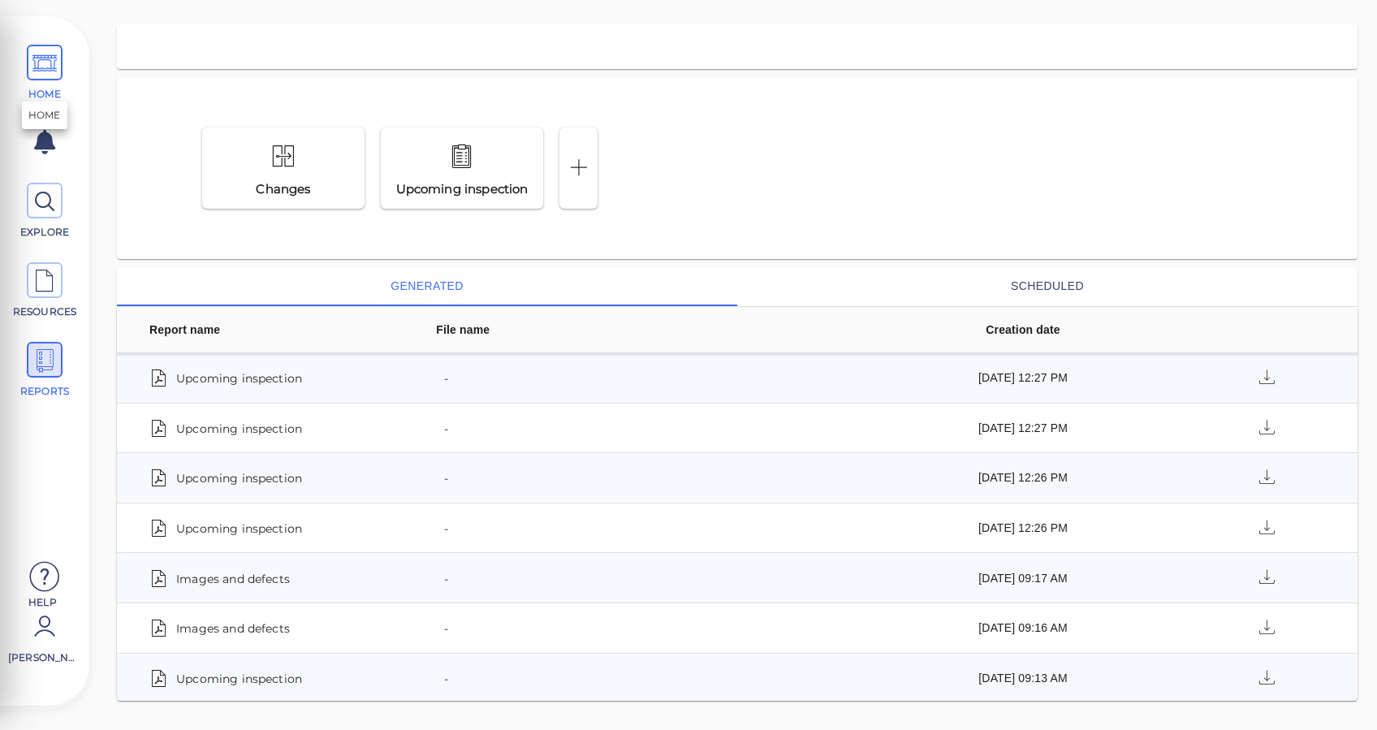
click at [53, 70] on icon at bounding box center [44, 63] width 24 height 37
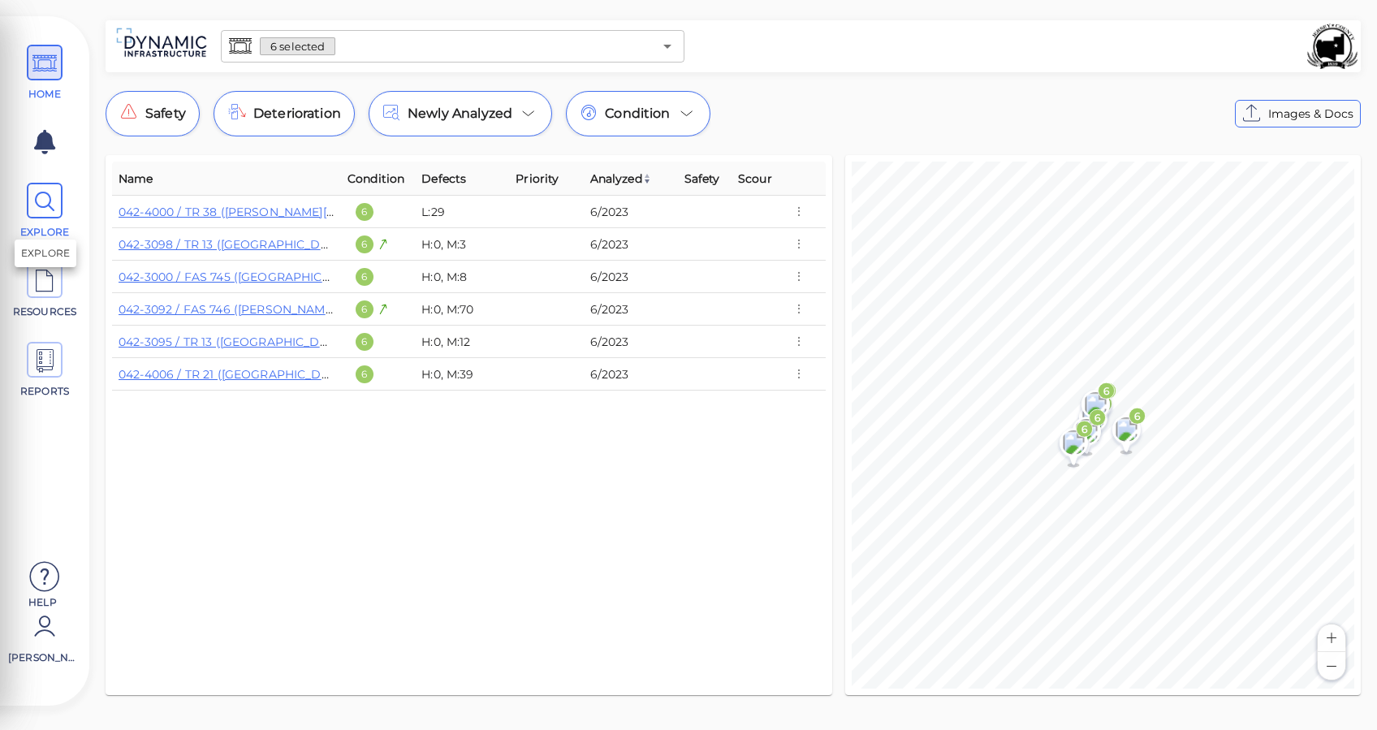
click at [34, 192] on icon at bounding box center [44, 201] width 24 height 37
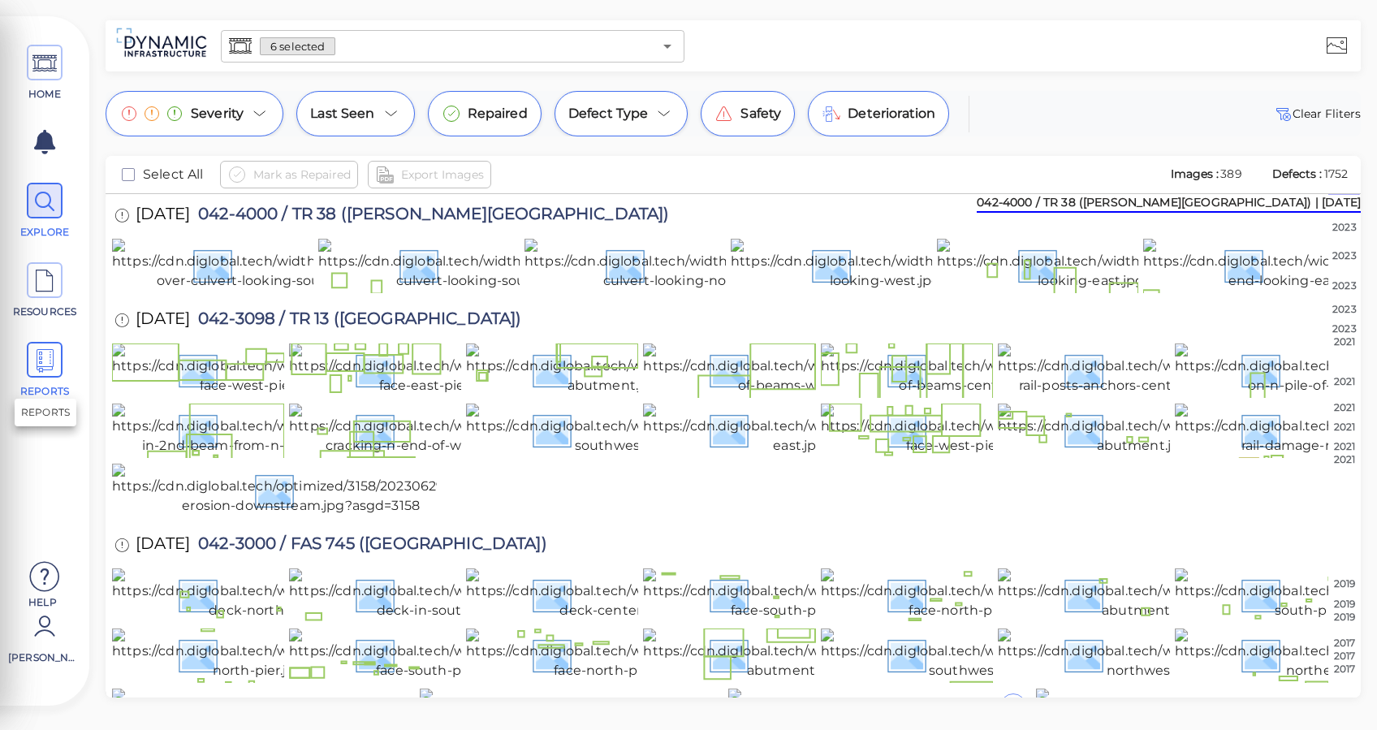
click at [45, 358] on icon at bounding box center [44, 361] width 24 height 37
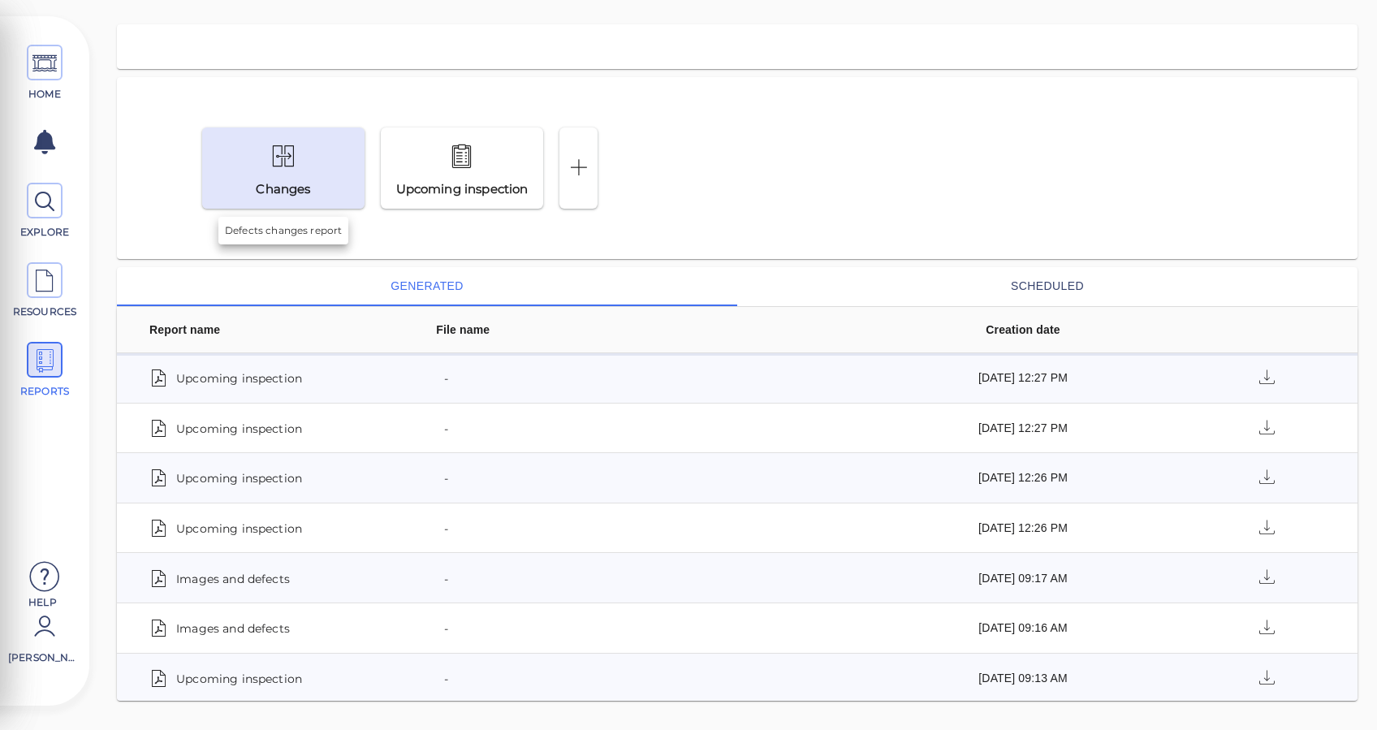
click at [286, 165] on icon at bounding box center [282, 157] width 25 height 38
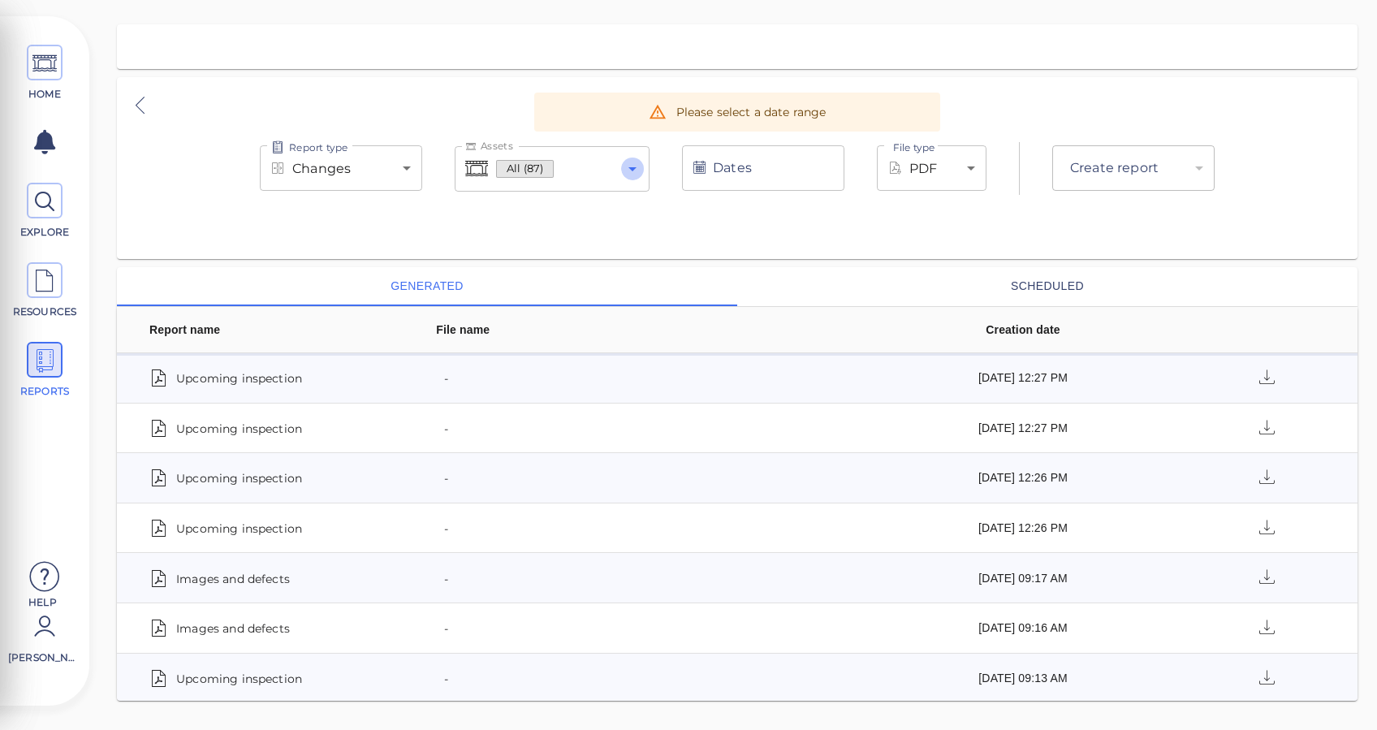
click at [630, 165] on icon "Open" at bounding box center [632, 168] width 19 height 19
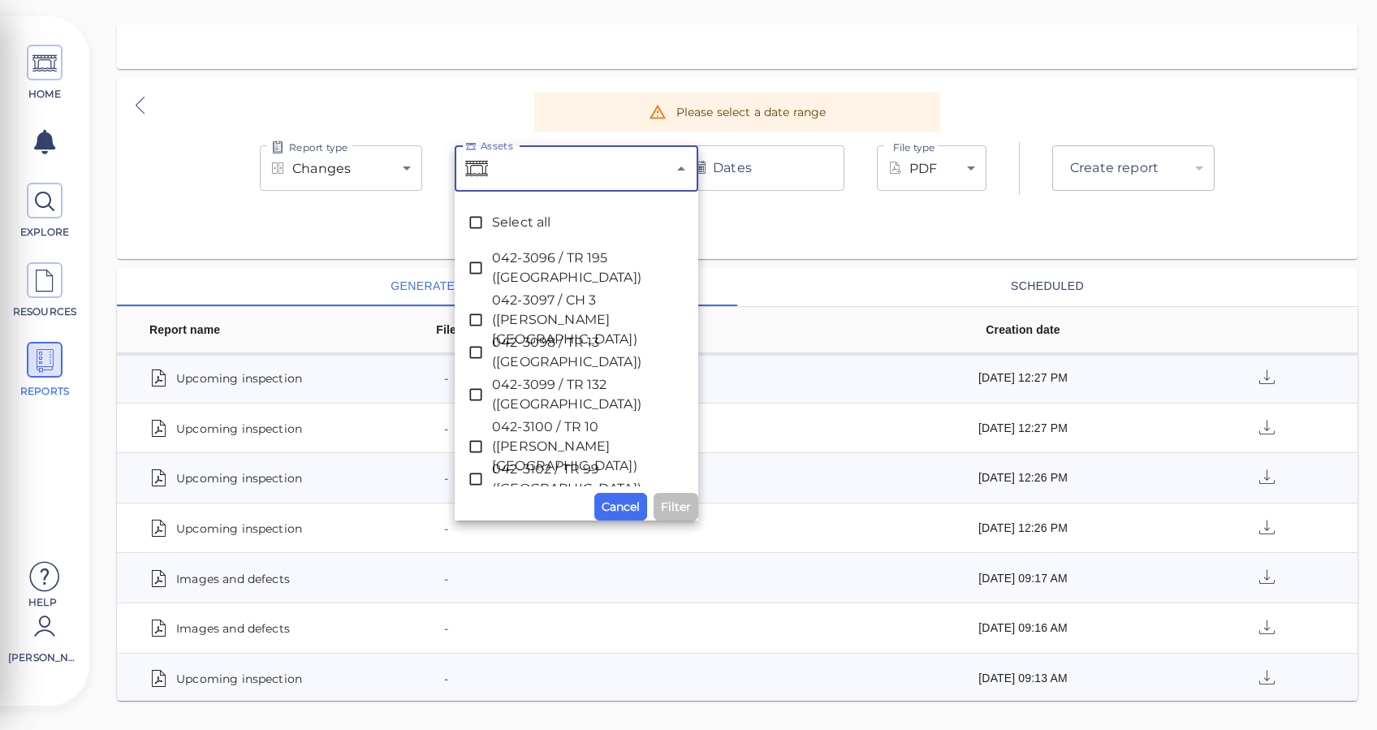
click at [582, 171] on input "Assets" at bounding box center [578, 168] width 175 height 31
click at [417, 68] on div at bounding box center [737, 46] width 1240 height 45
click at [56, 54] on icon at bounding box center [44, 63] width 24 height 37
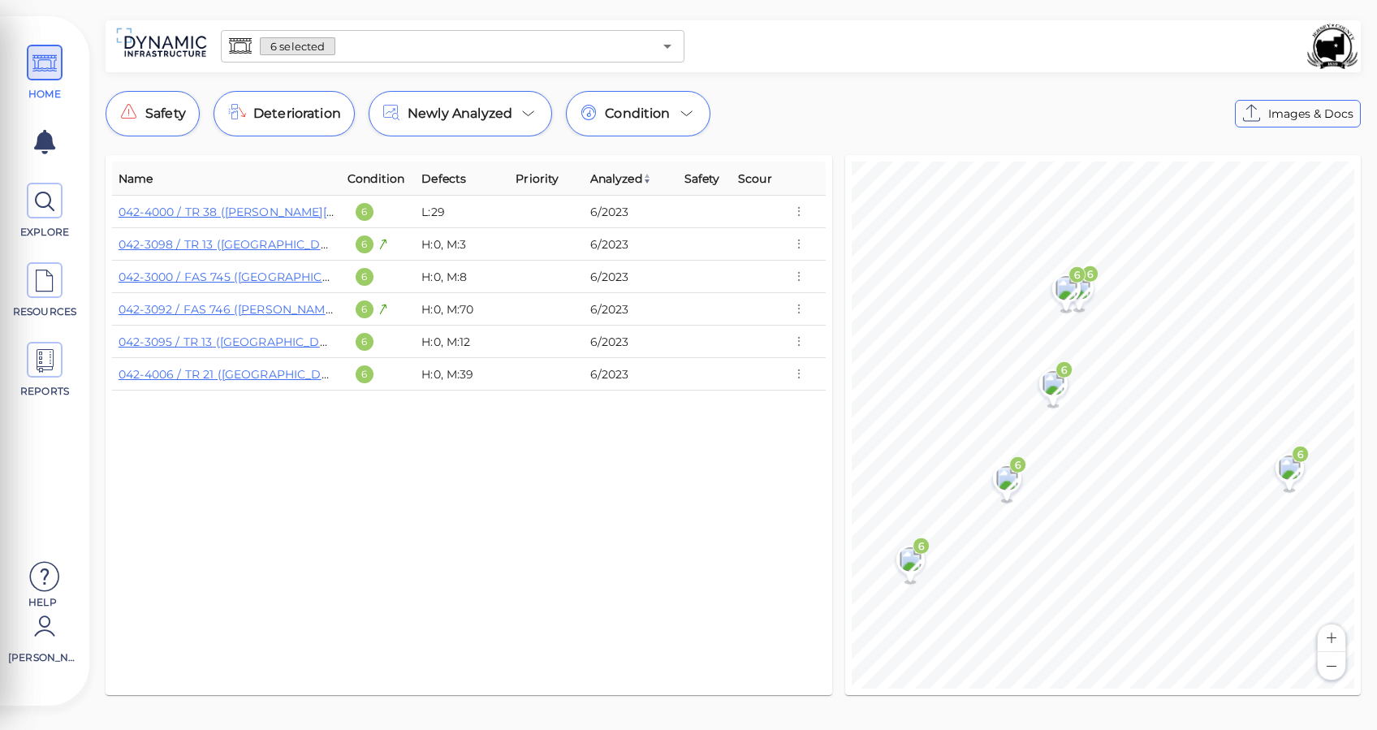
click at [796, 127] on div "Safety Deterioration Newly Analyzed Condition Images & Docs" at bounding box center [733, 113] width 1255 height 45
click at [51, 362] on icon at bounding box center [44, 361] width 24 height 37
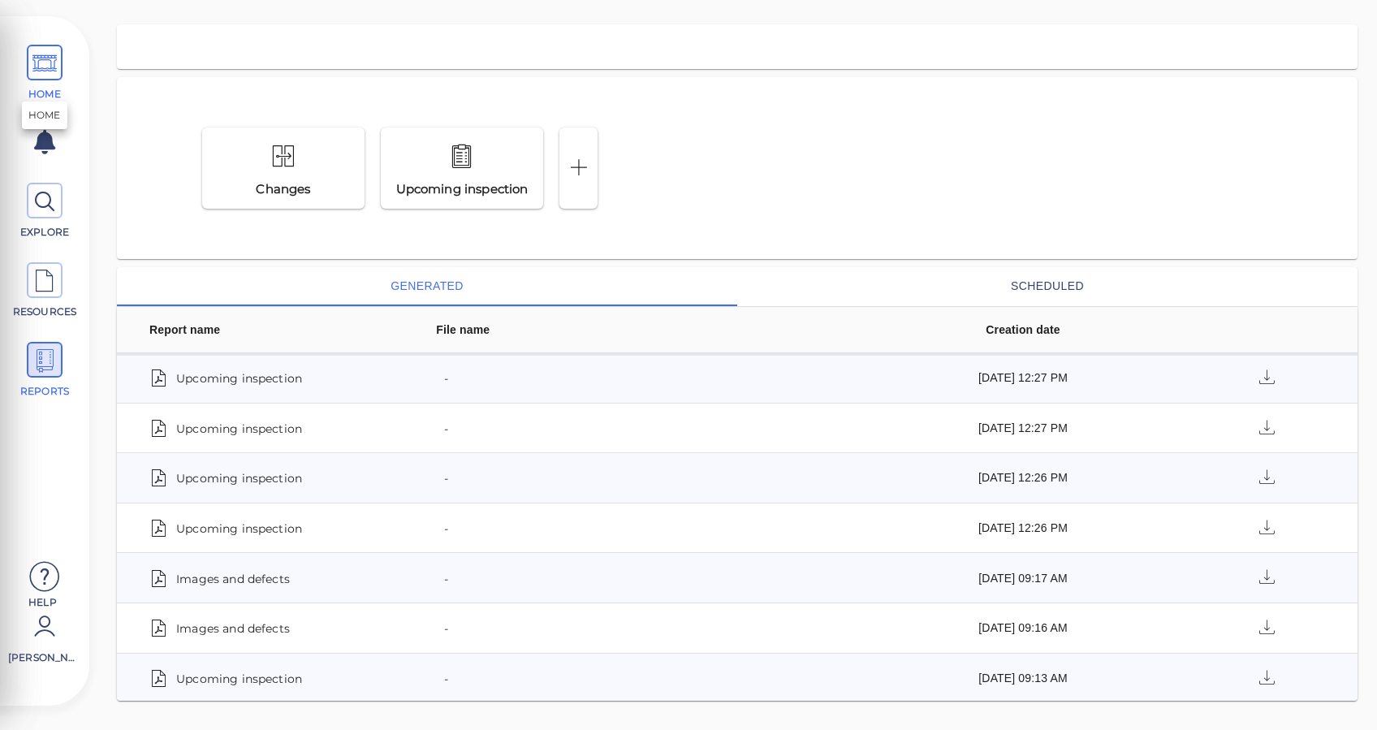
click at [34, 63] on icon at bounding box center [44, 63] width 24 height 37
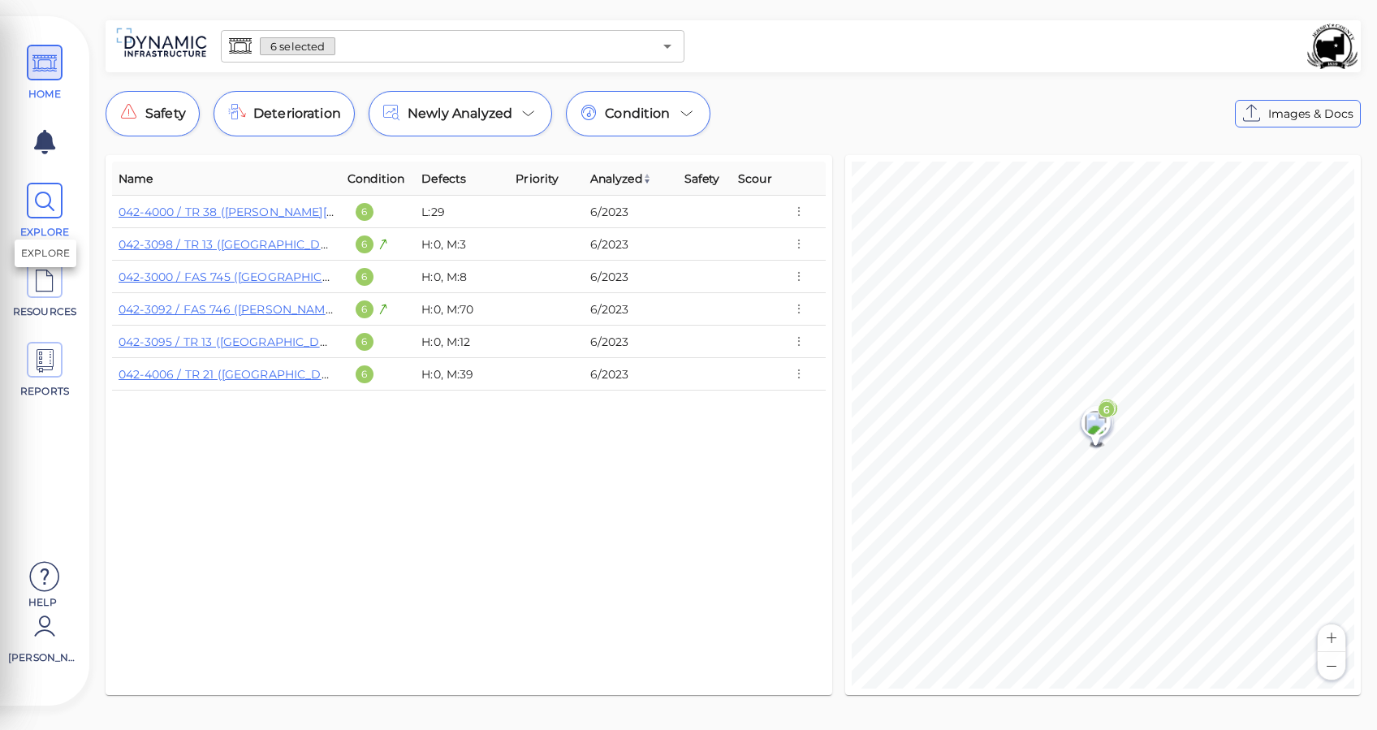
click at [46, 198] on icon at bounding box center [44, 201] width 24 height 37
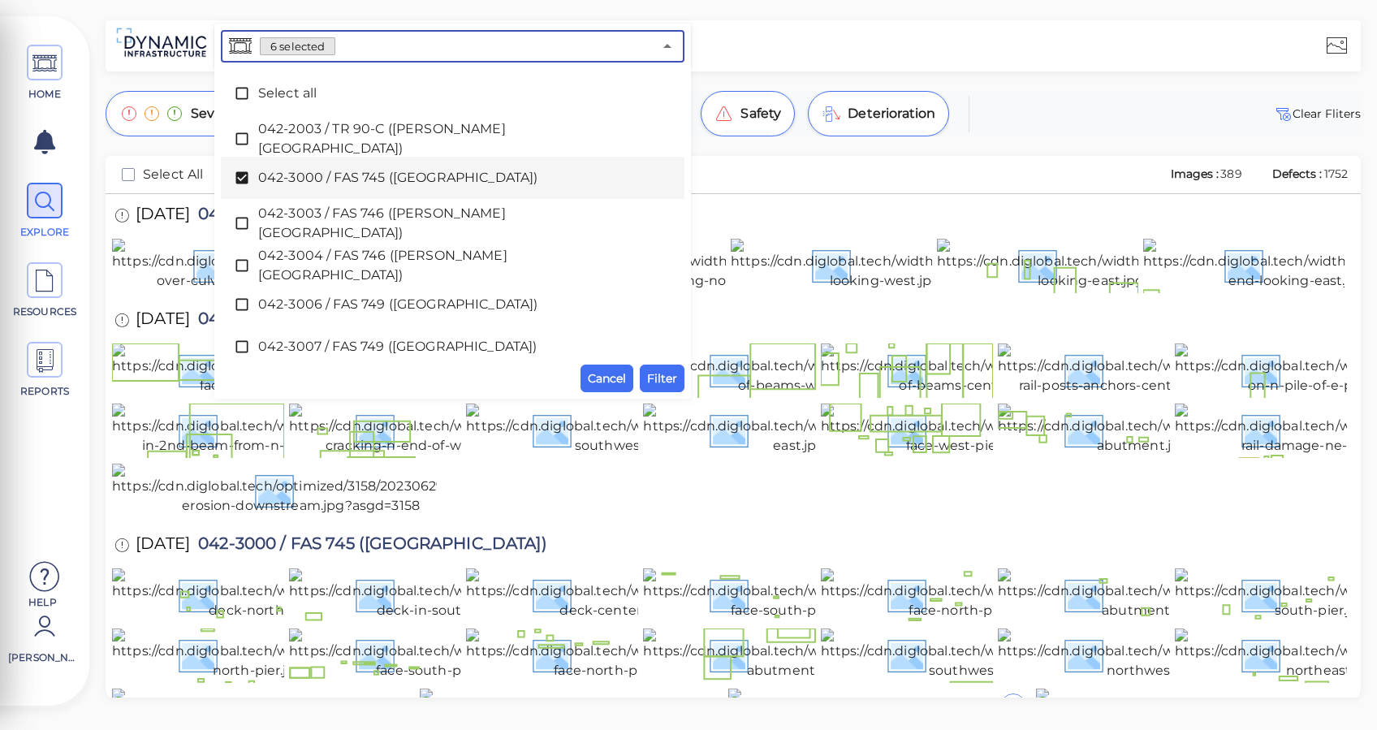
click at [360, 45] on input "text" at bounding box center [493, 46] width 317 height 23
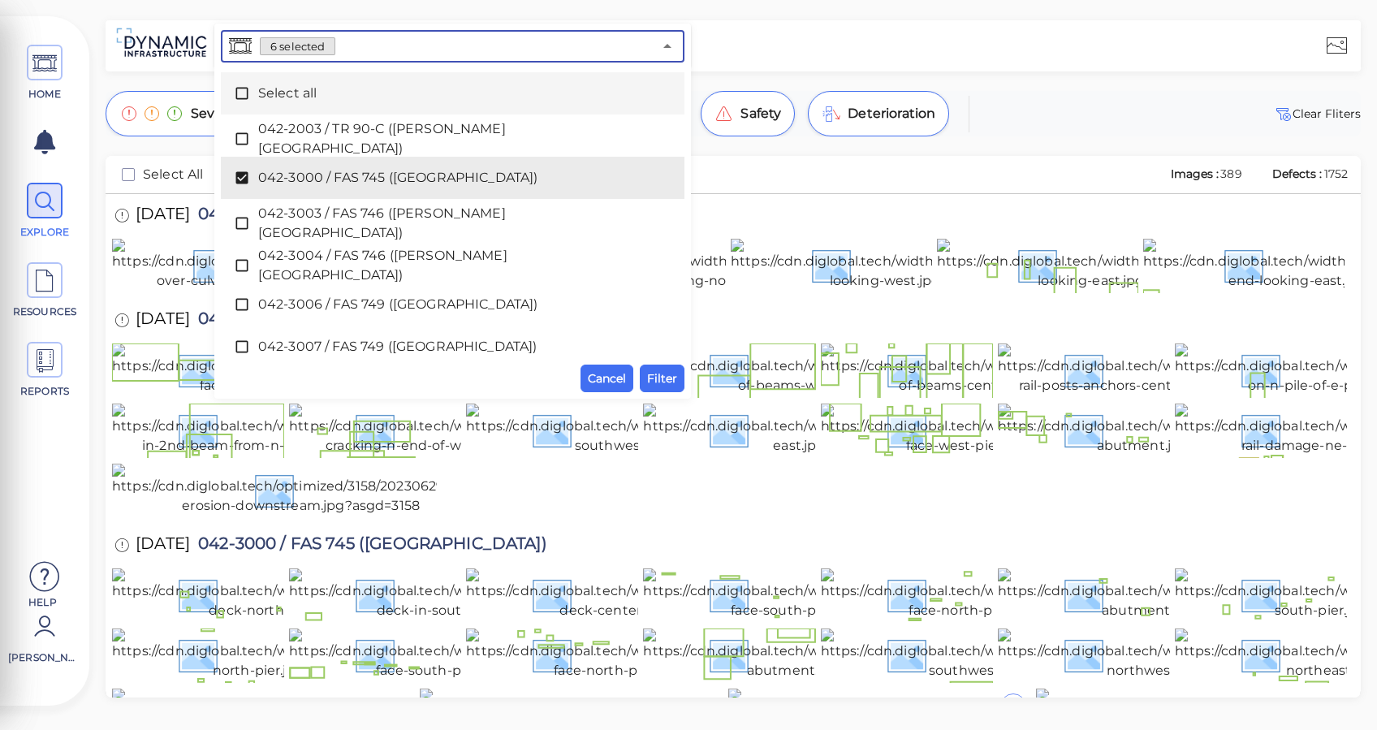
click at [242, 93] on icon at bounding box center [242, 93] width 16 height 16
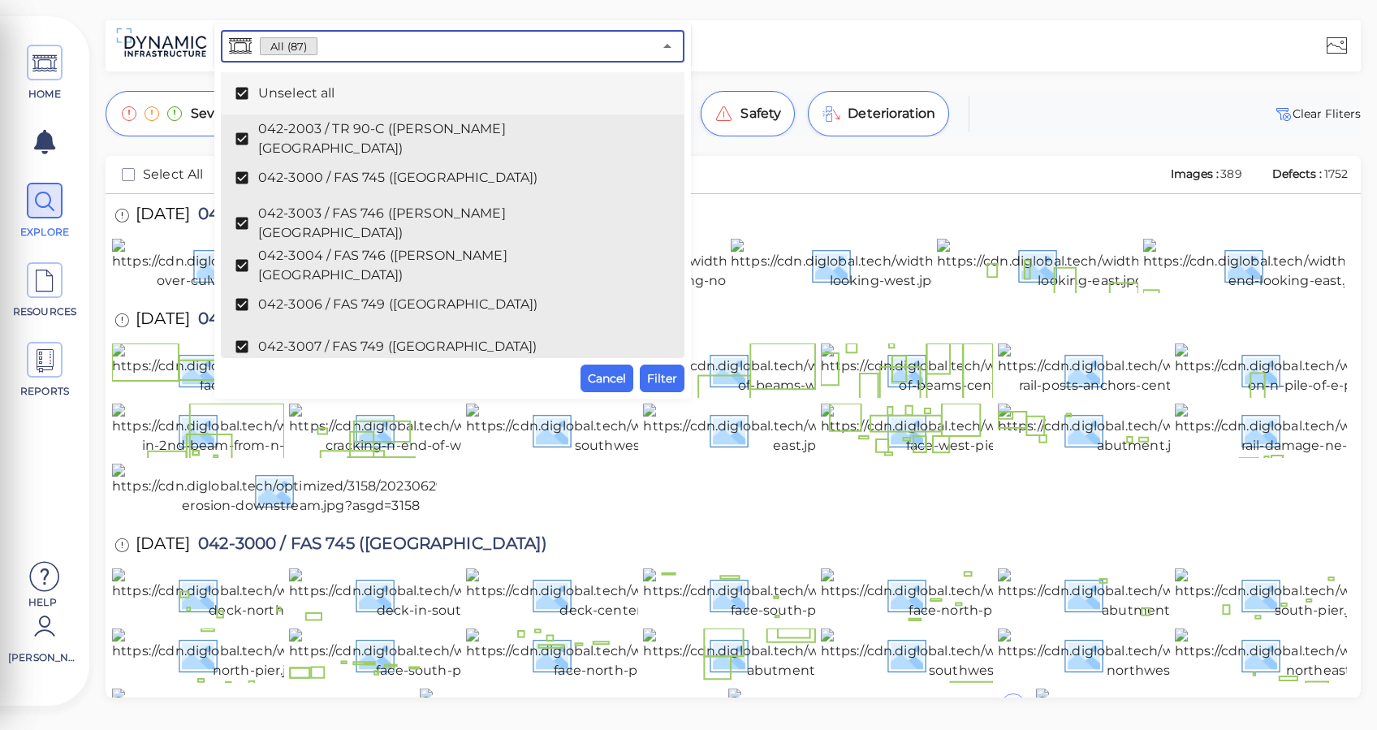
click at [241, 92] on icon at bounding box center [241, 94] width 12 height 12
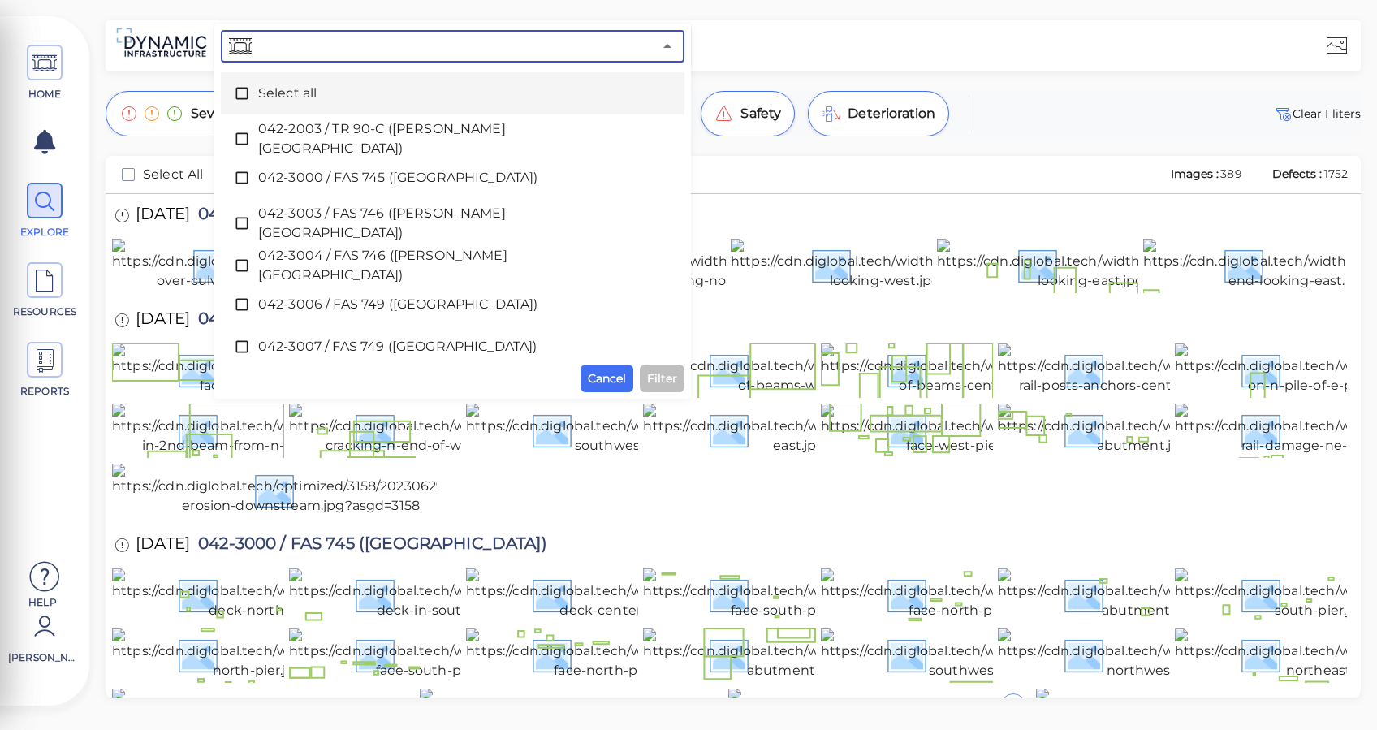
click at [325, 45] on input "text" at bounding box center [454, 46] width 398 height 23
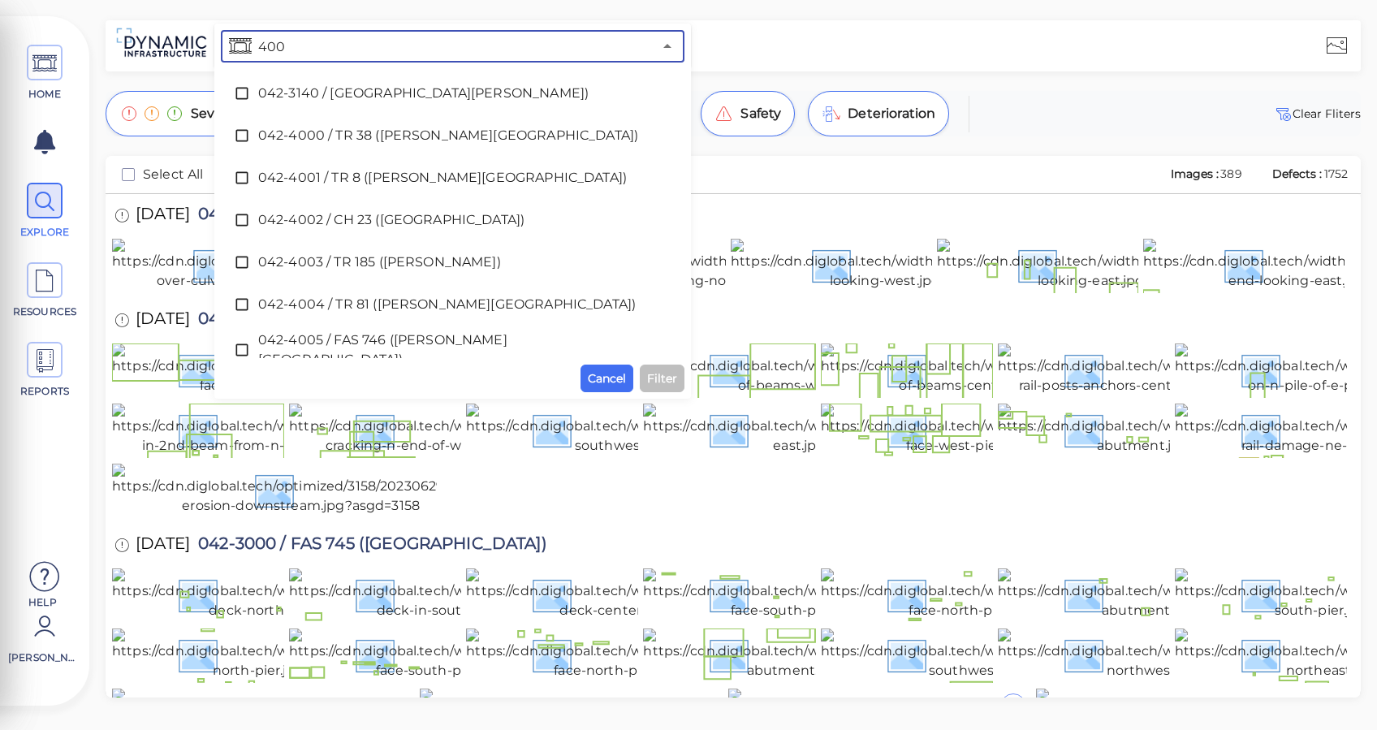
type input "4000"
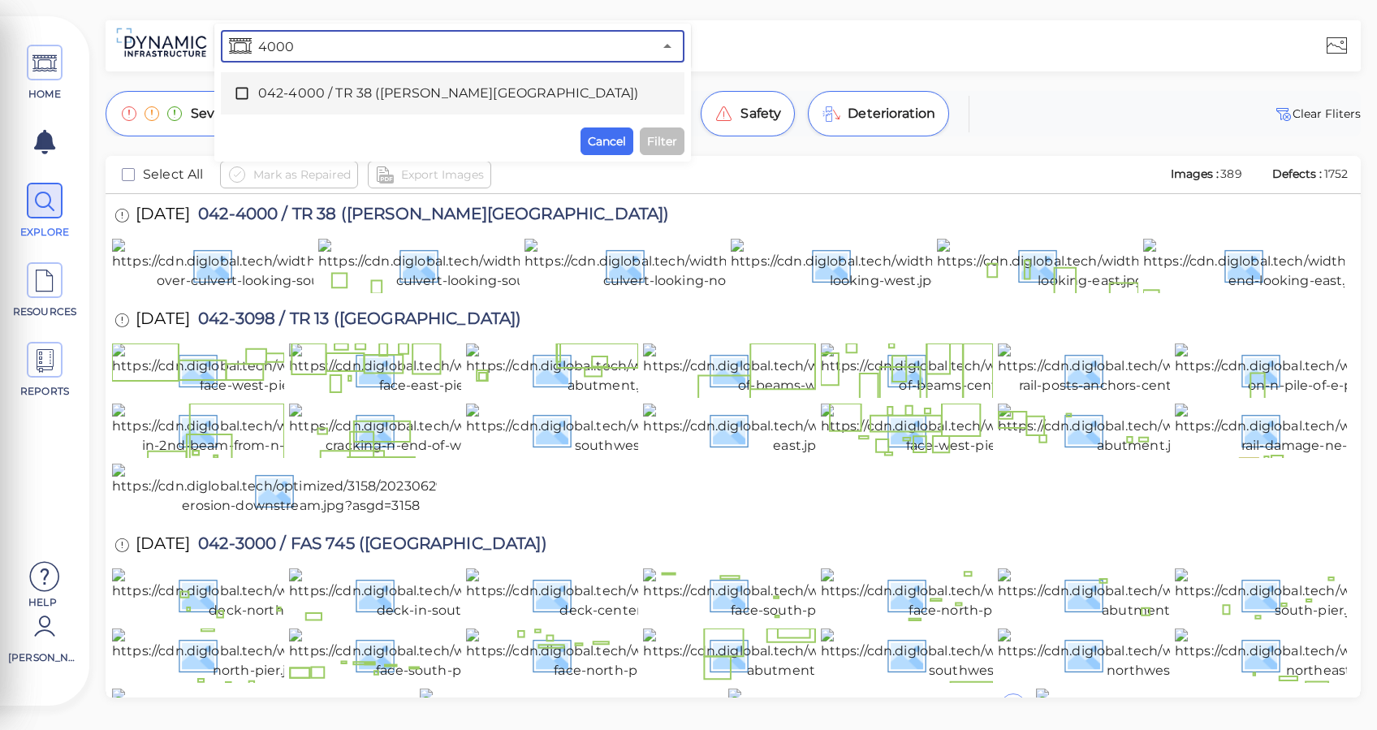
click at [343, 88] on span "042-4000 / TR 38 (Witt Mill Road)" at bounding box center [452, 93] width 389 height 19
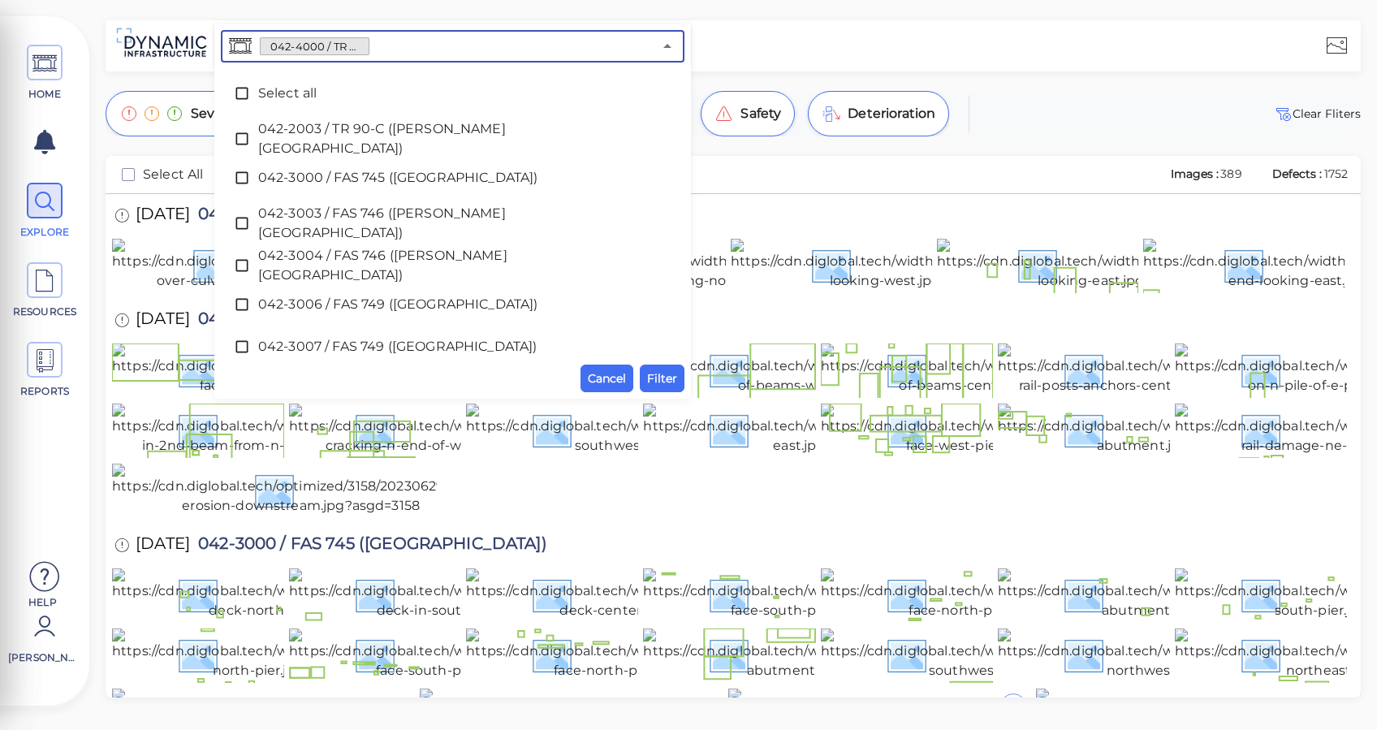
scroll to position [2753, 0]
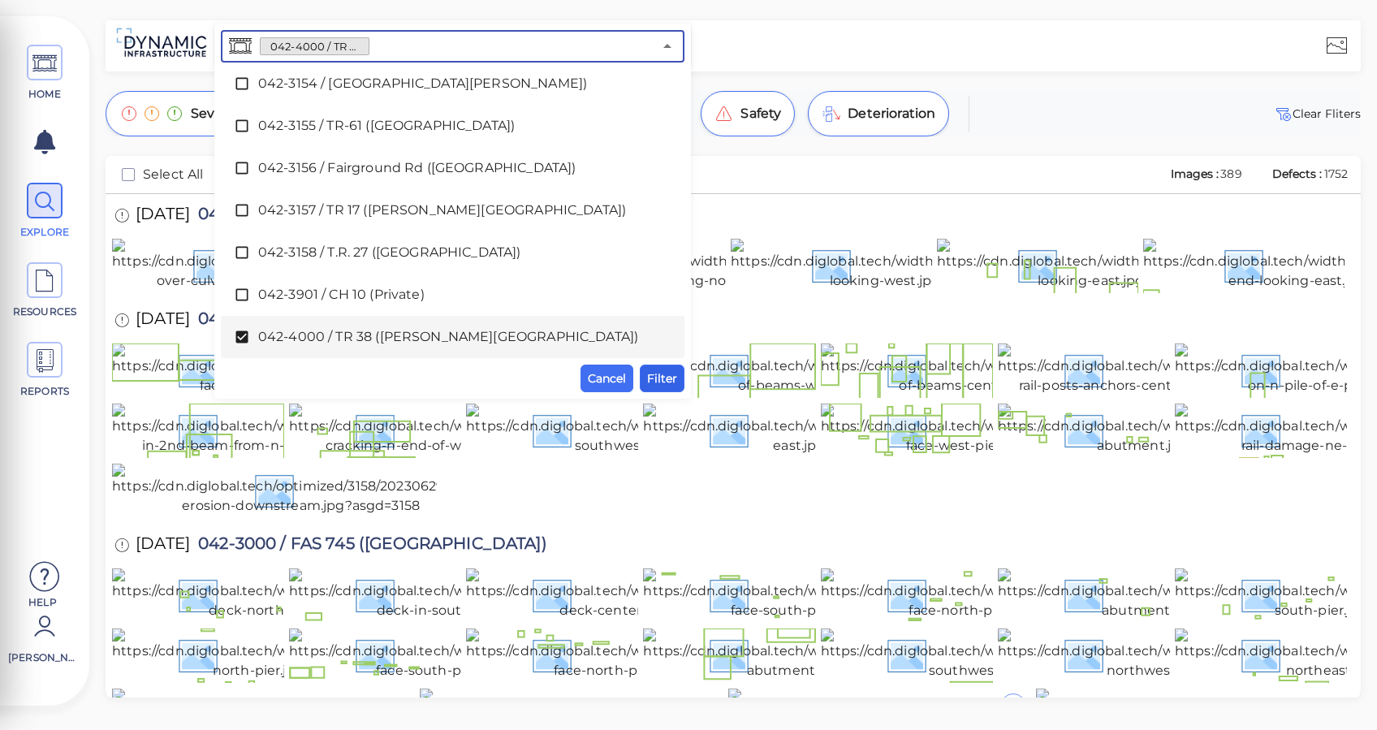
click at [658, 381] on span "Filter" at bounding box center [662, 377] width 30 height 19
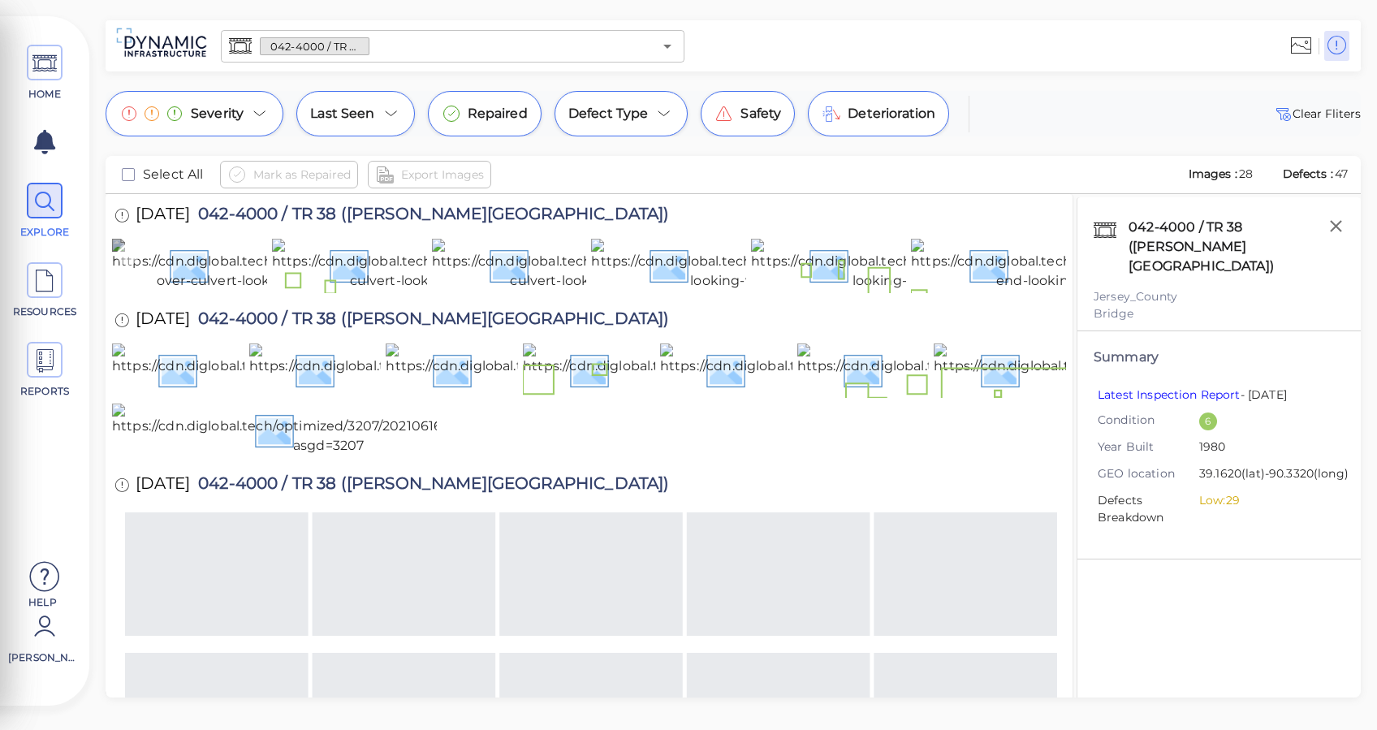
click at [136, 248] on icon at bounding box center [128, 254] width 22 height 22
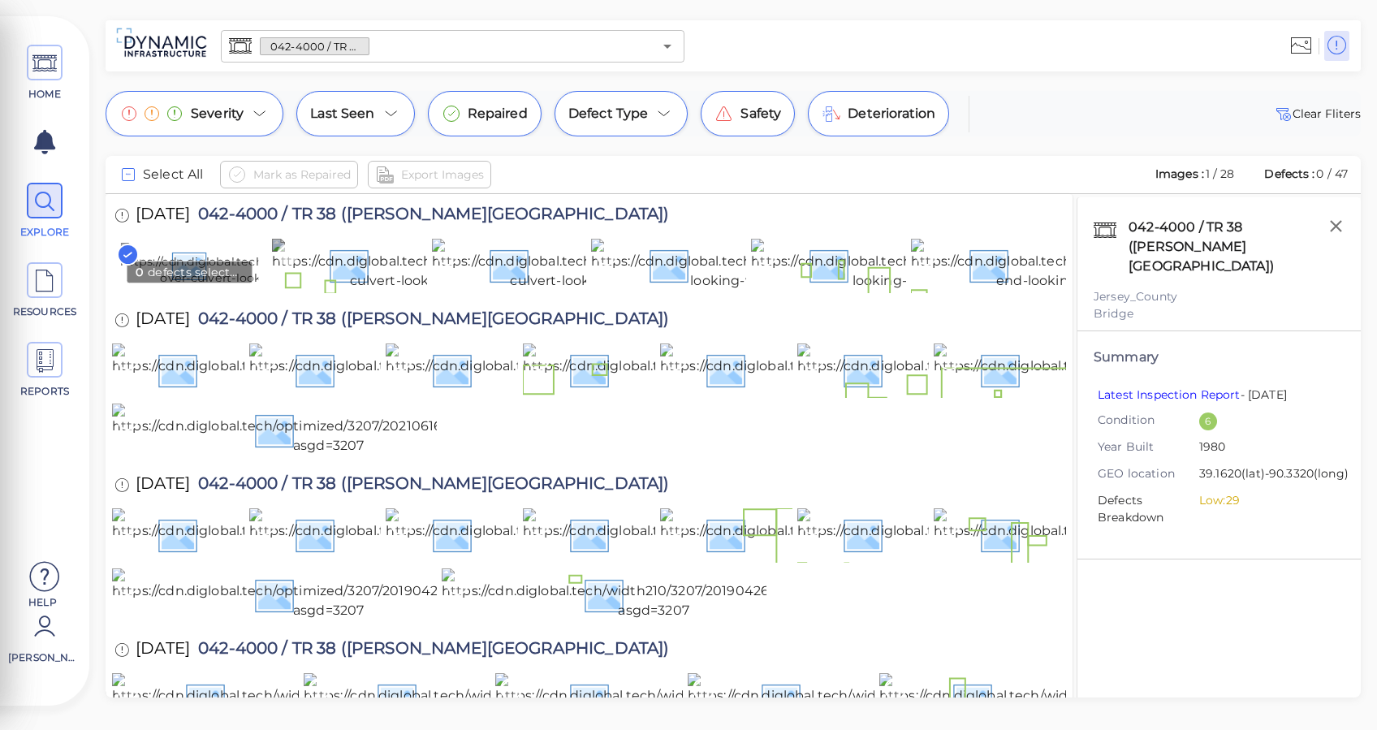
click at [292, 250] on icon at bounding box center [288, 254] width 22 height 22
drag, startPoint x: 448, startPoint y: 253, endPoint x: 582, endPoint y: 250, distance: 134.0
click at [450, 254] on icon at bounding box center [448, 254] width 22 height 22
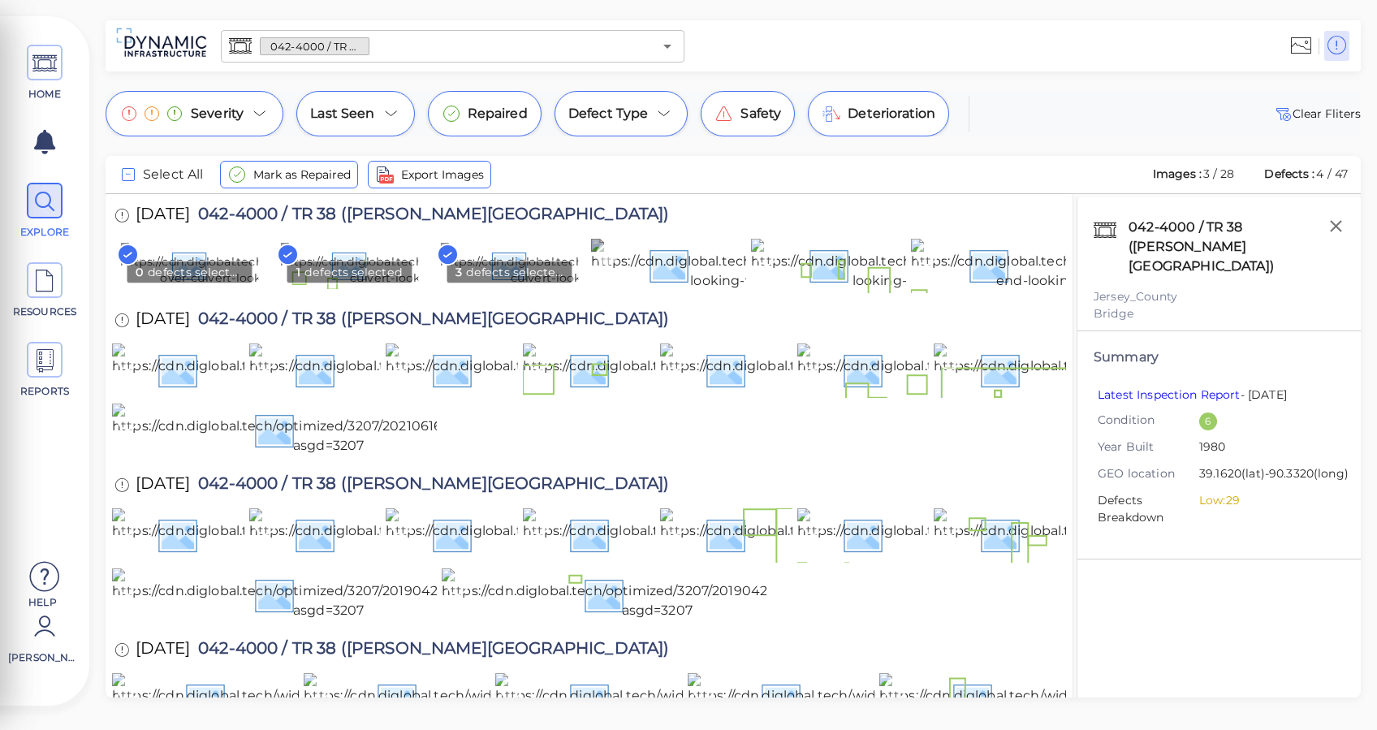
click at [616, 253] on icon at bounding box center [607, 254] width 22 height 22
click at [788, 253] on img at bounding box center [944, 265] width 387 height 52
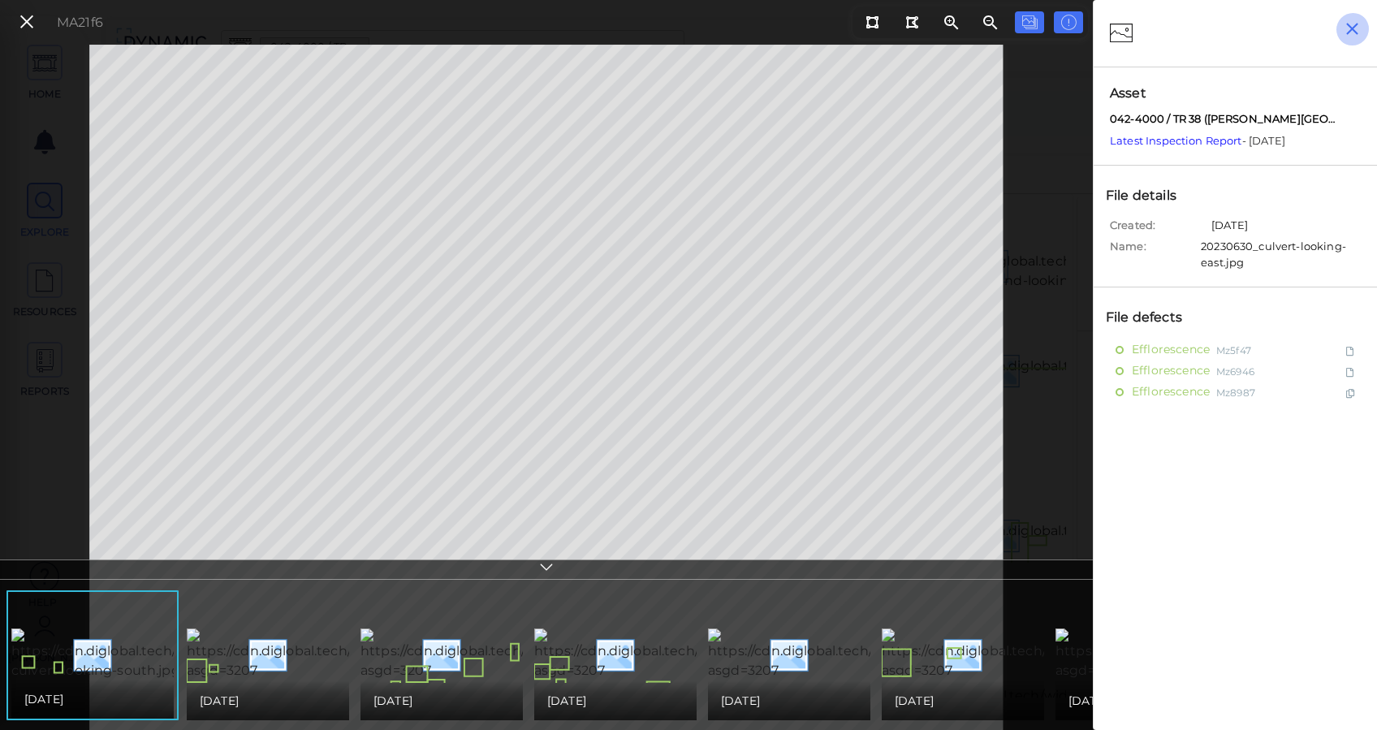
click at [1339, 26] on button "button" at bounding box center [1351, 28] width 33 height 33
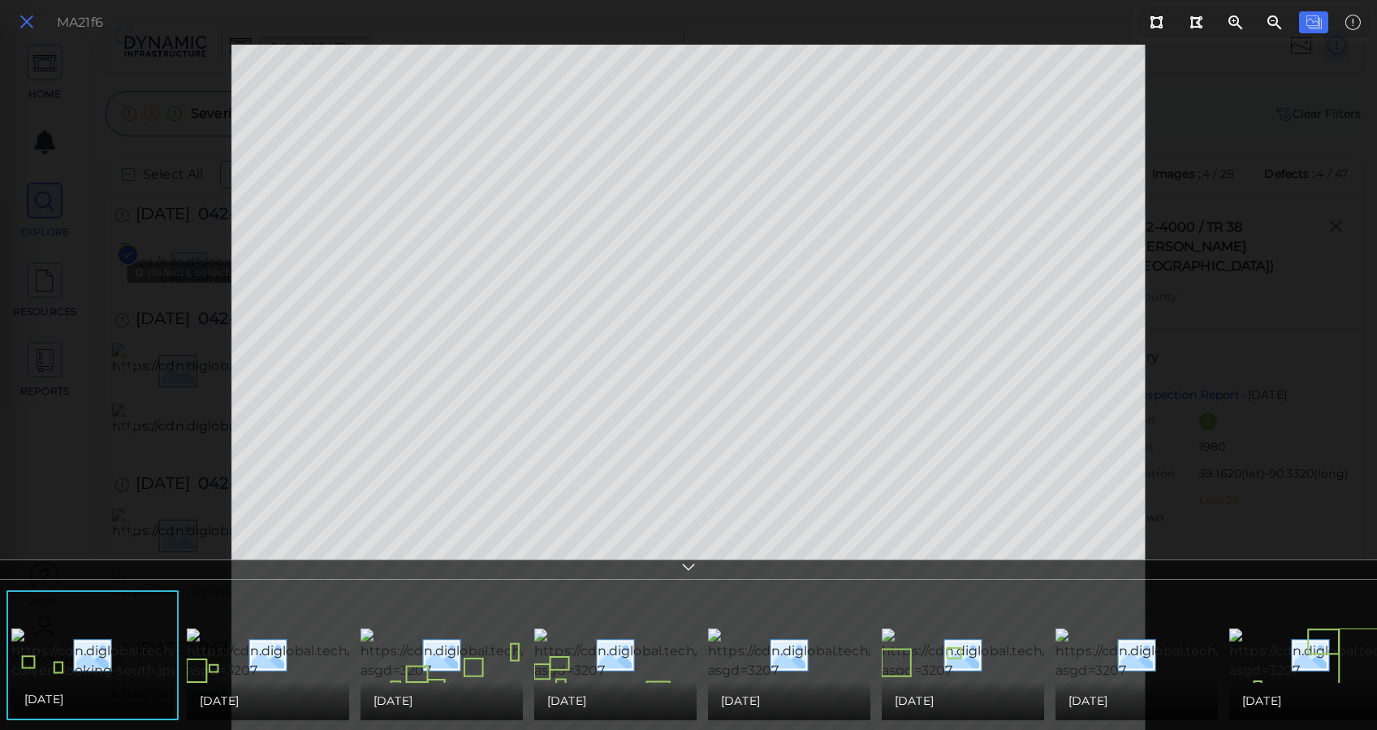
click at [32, 31] on icon at bounding box center [27, 22] width 18 height 22
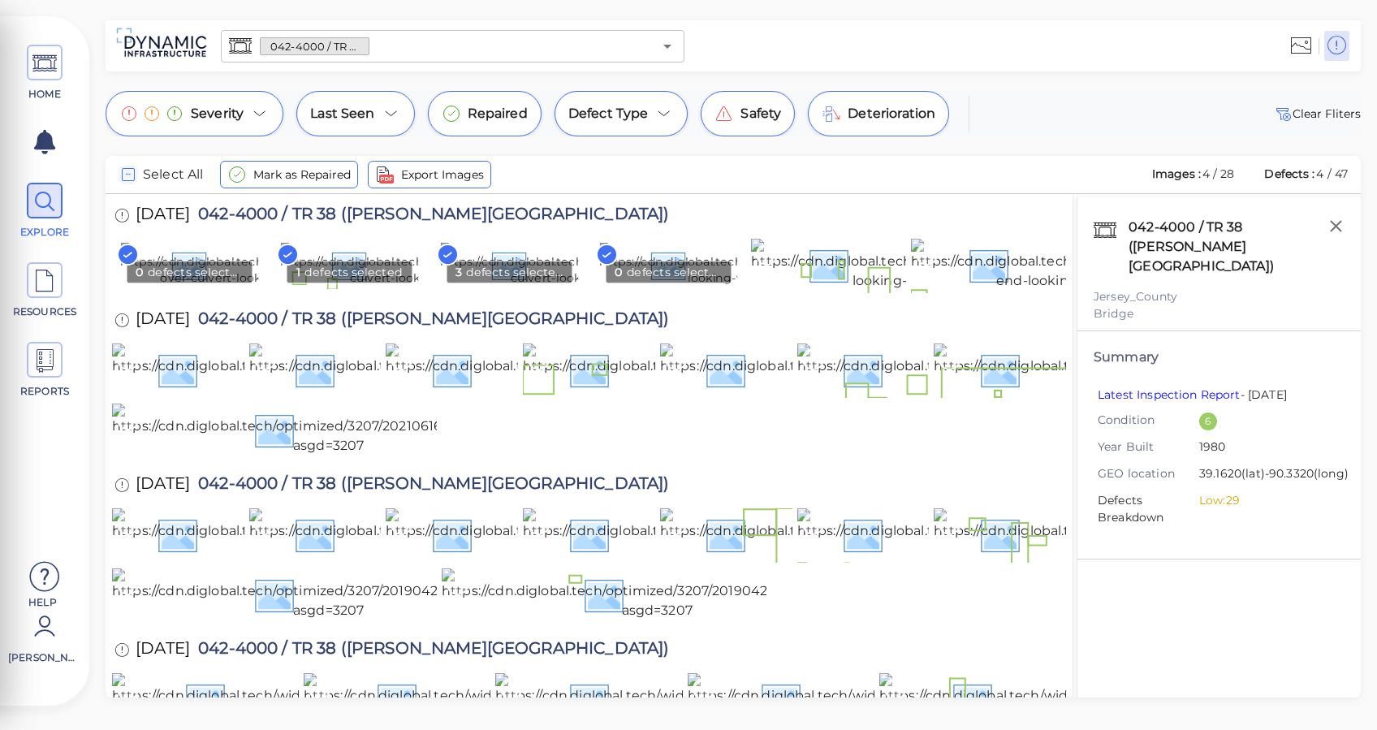
click at [126, 175] on icon "checkbox" at bounding box center [127, 174] width 19 height 19
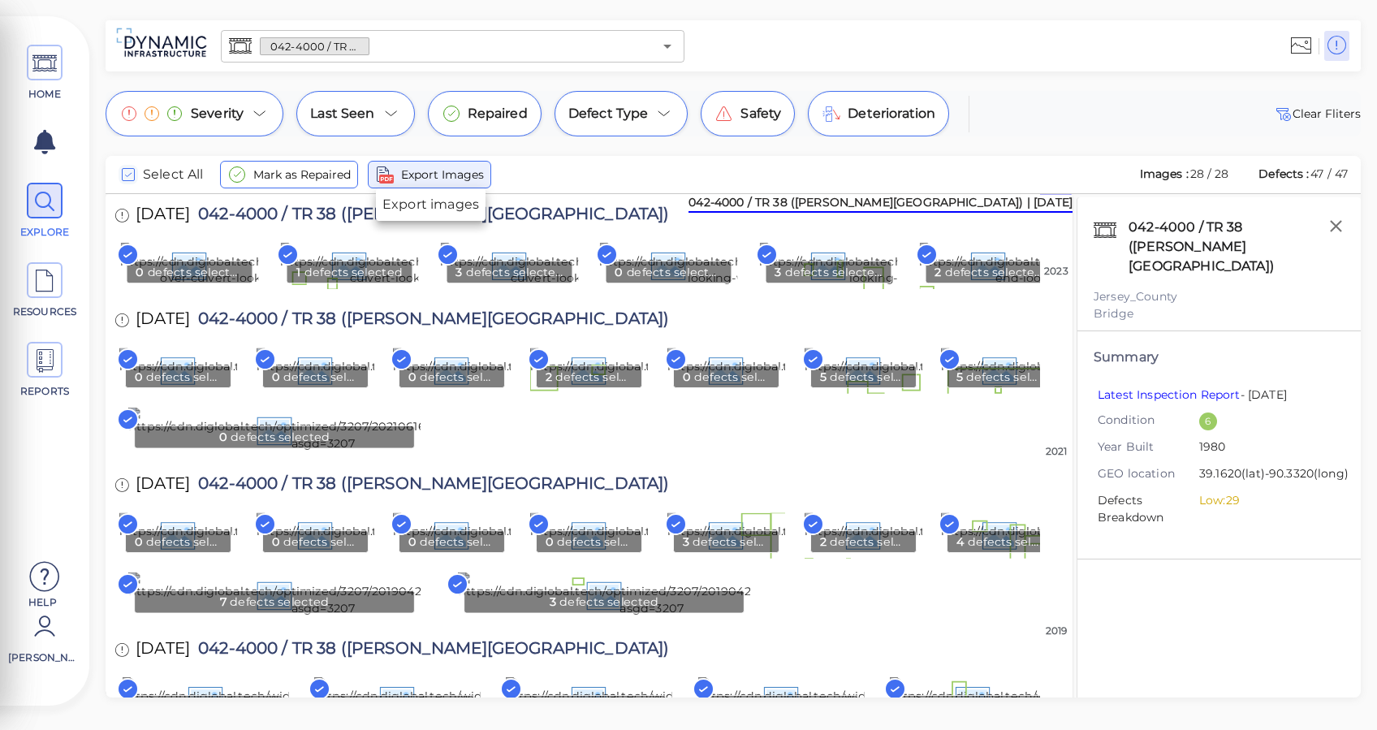
click at [459, 167] on span "Export Images" at bounding box center [442, 174] width 83 height 19
click at [36, 366] on icon at bounding box center [44, 361] width 24 height 37
